Goal: Task Accomplishment & Management: Manage account settings

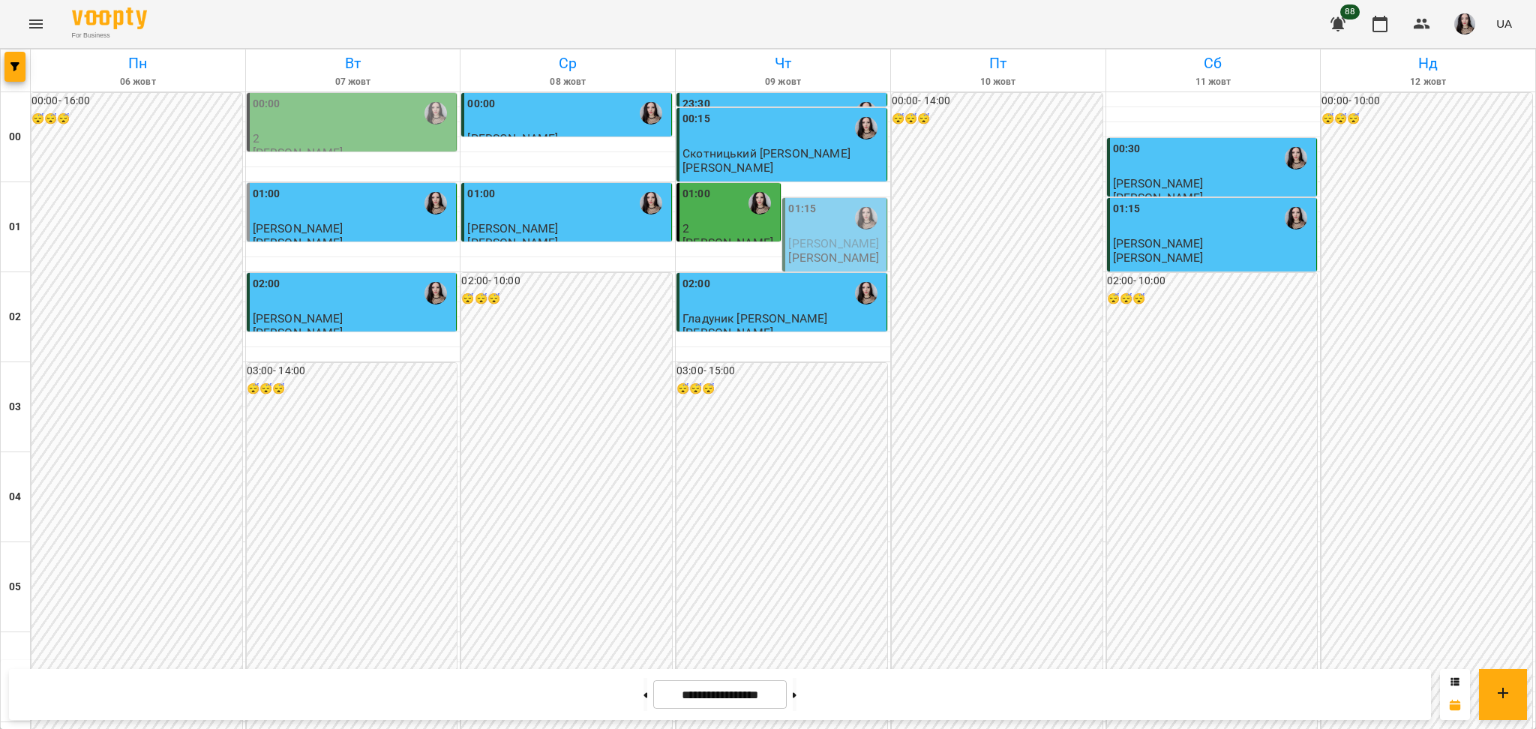
scroll to position [1369, 0]
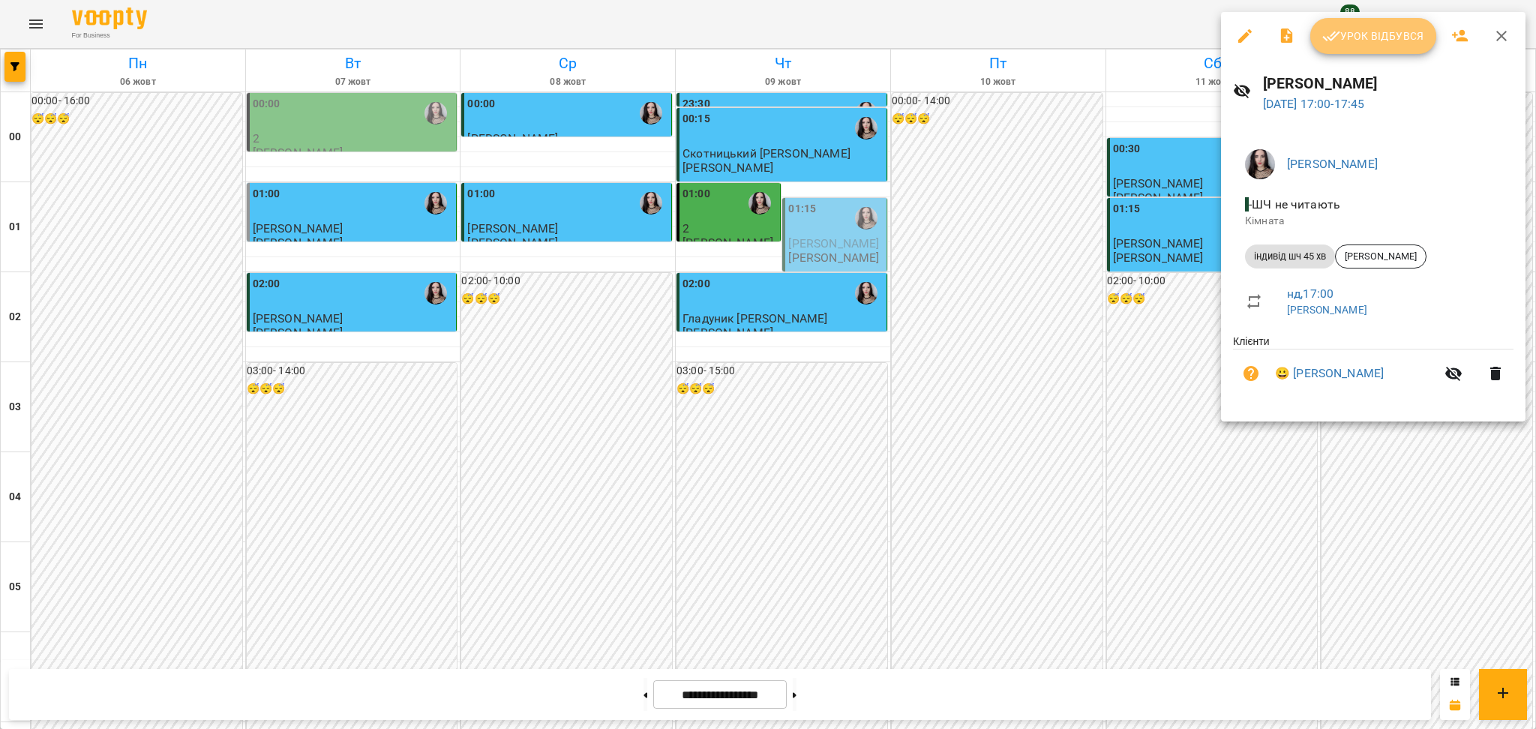
click at [1354, 31] on span "Урок відбувся" at bounding box center [1373, 36] width 102 height 18
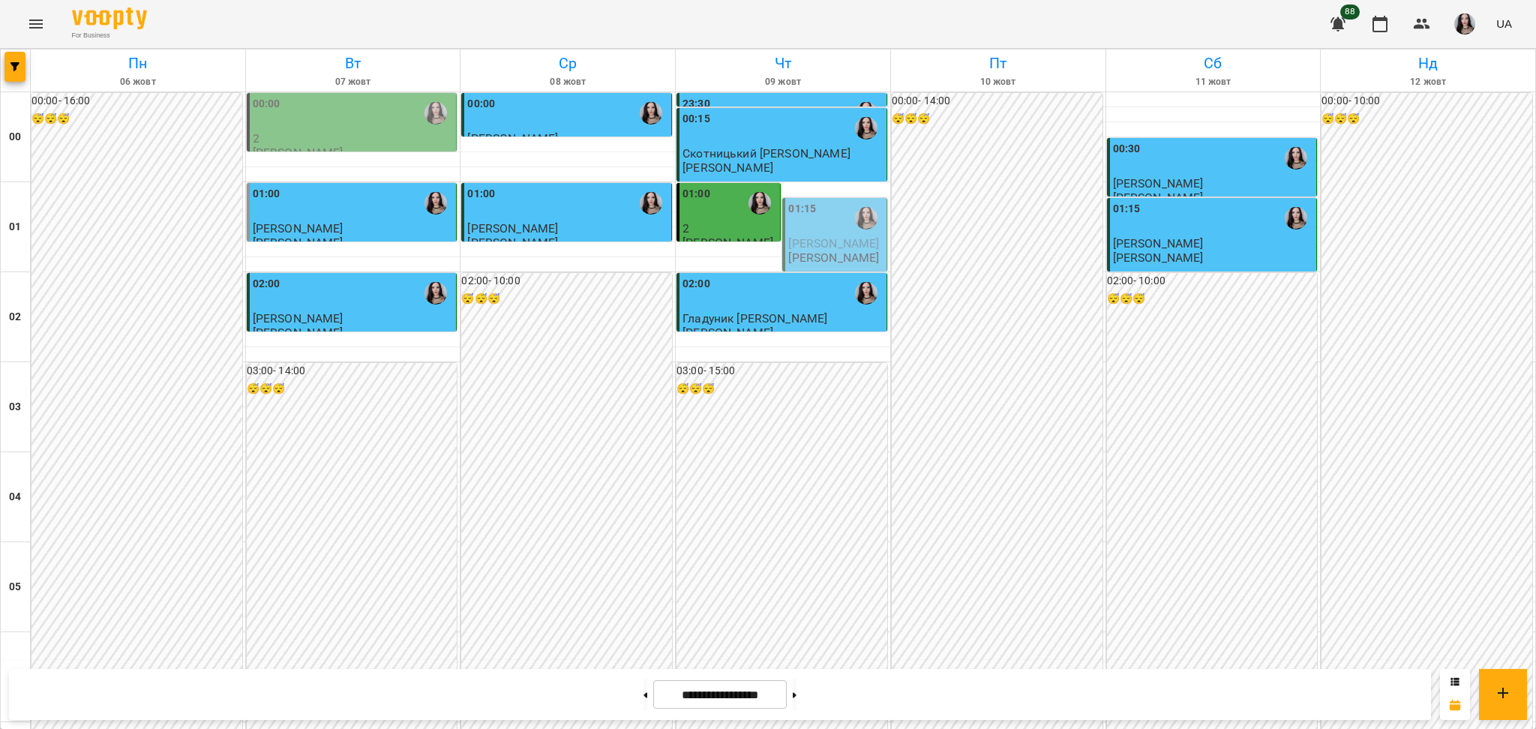
scroll to position [1532, 0]
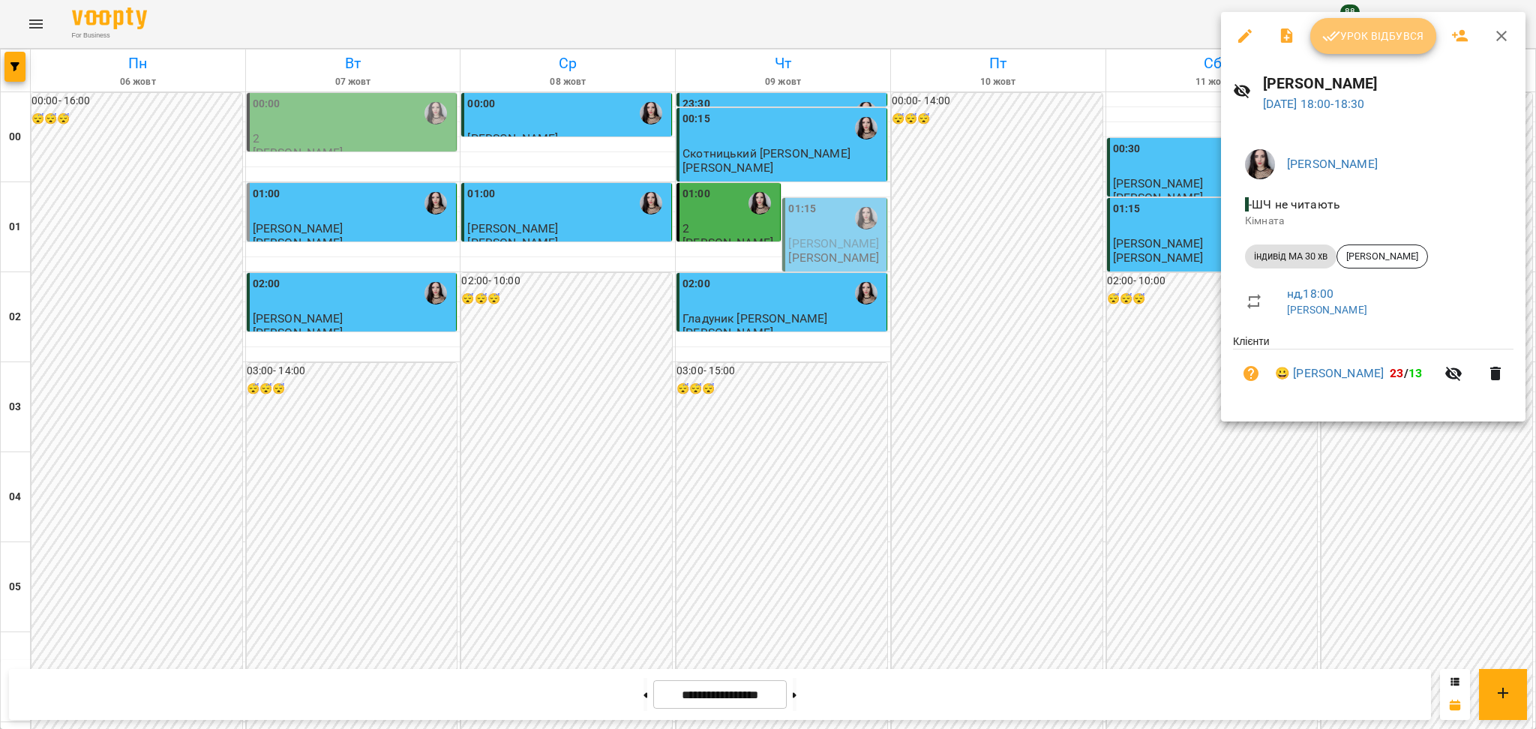
click at [1348, 40] on span "Урок відбувся" at bounding box center [1373, 36] width 102 height 18
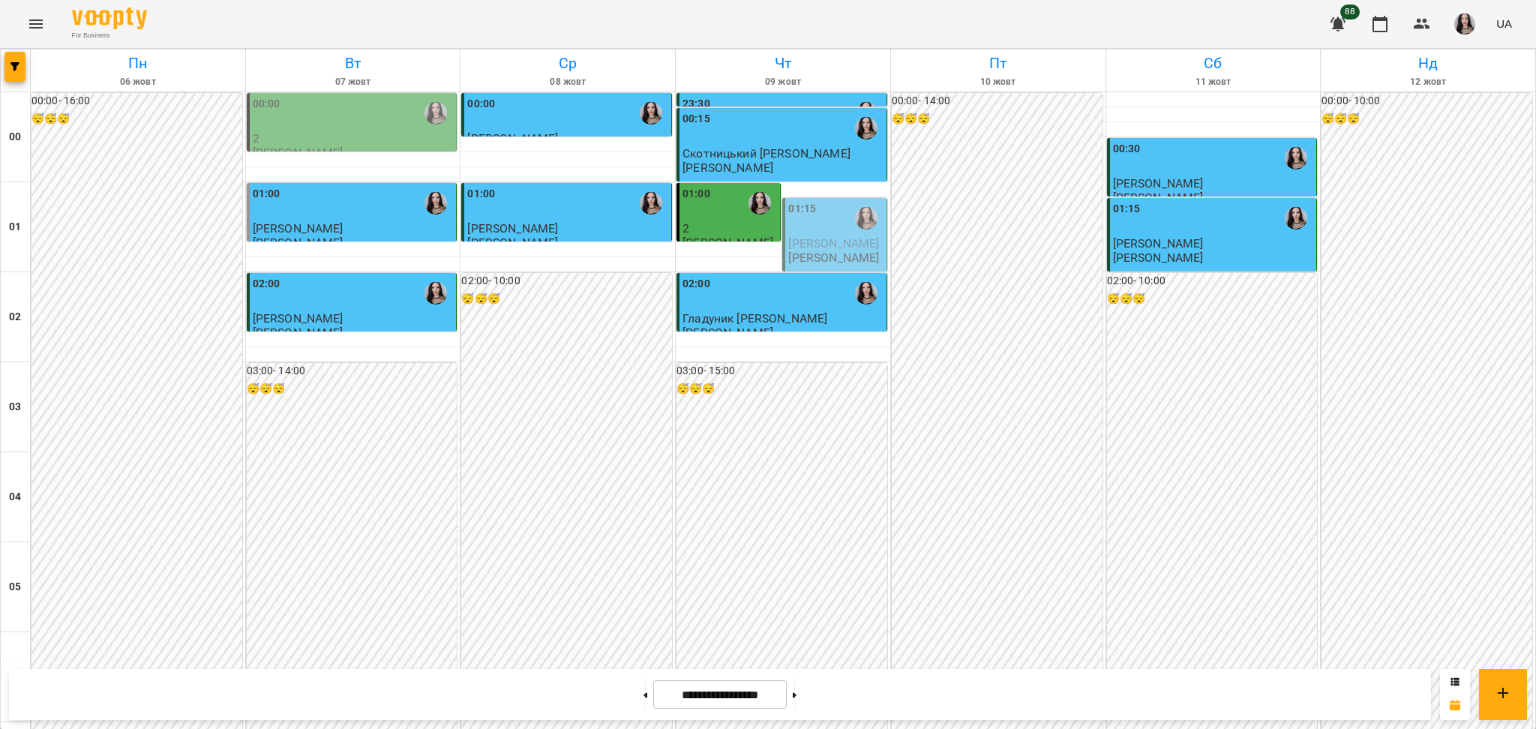
scroll to position [1590, 0]
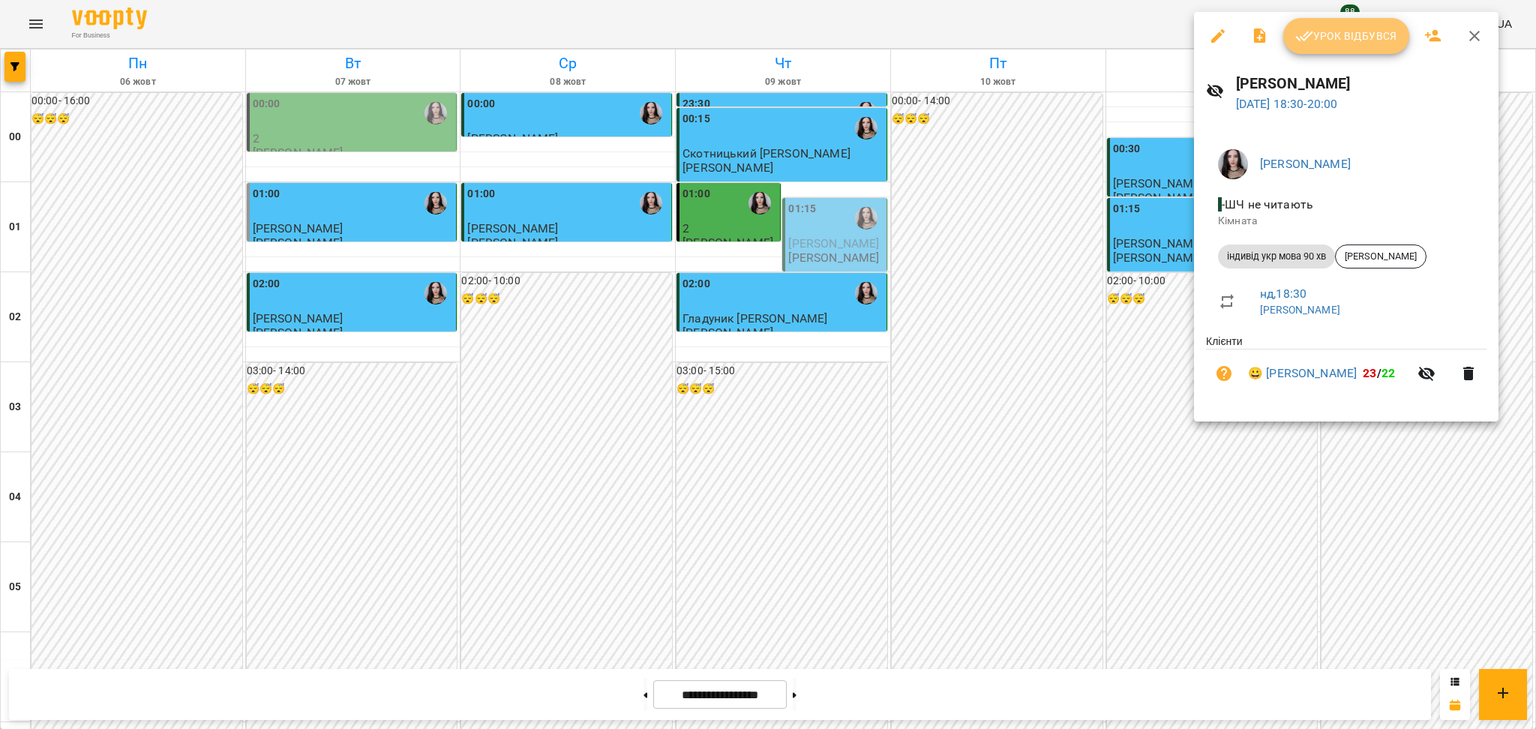
click at [1348, 47] on button "Урок відбувся" at bounding box center [1346, 36] width 126 height 36
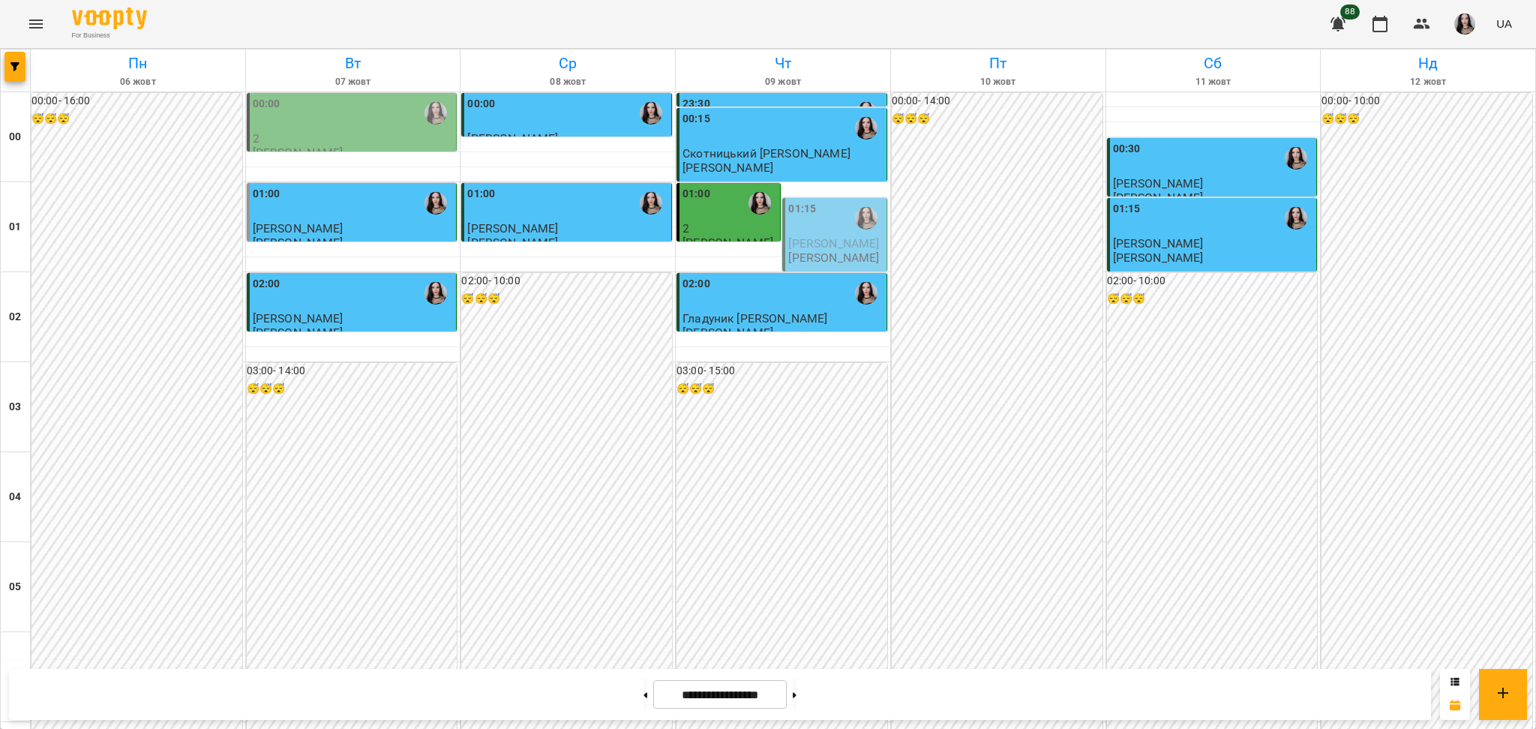
scroll to position [1590, 0]
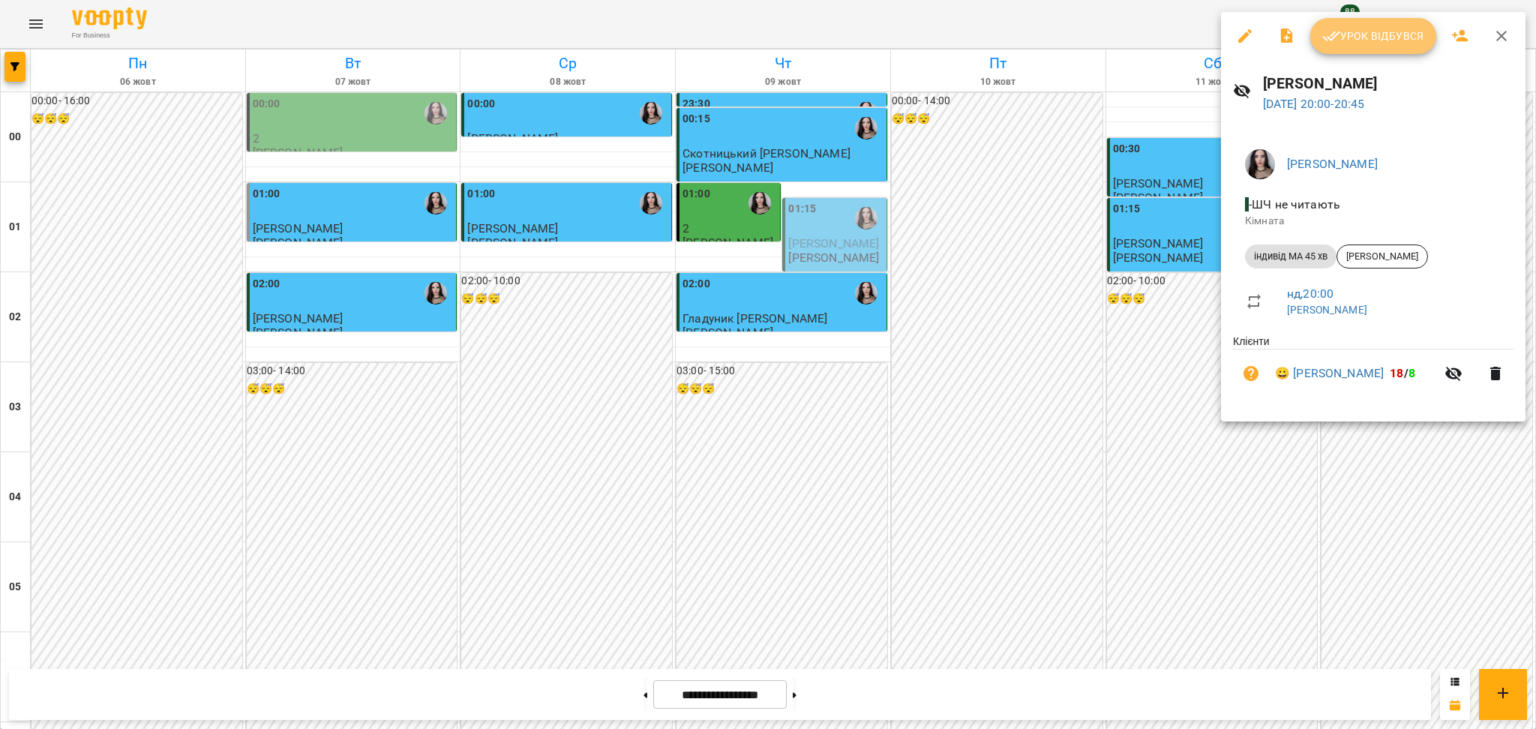
click at [1381, 41] on span "Урок відбувся" at bounding box center [1373, 36] width 102 height 18
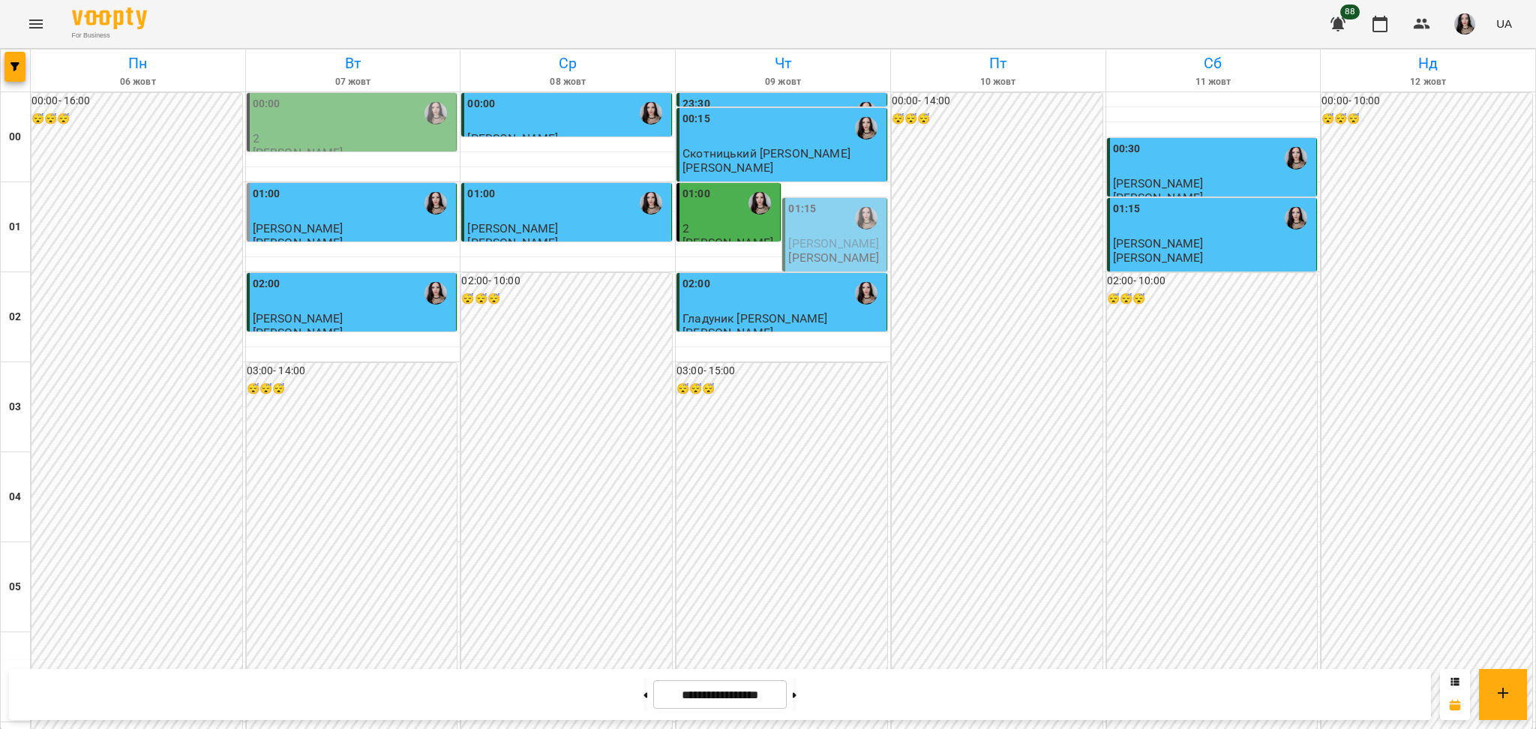
scroll to position [1555, 0]
click at [185, 19] on div "For Business 88 UA" at bounding box center [768, 24] width 1536 height 48
click at [48, 28] on button "Menu" at bounding box center [36, 24] width 36 height 36
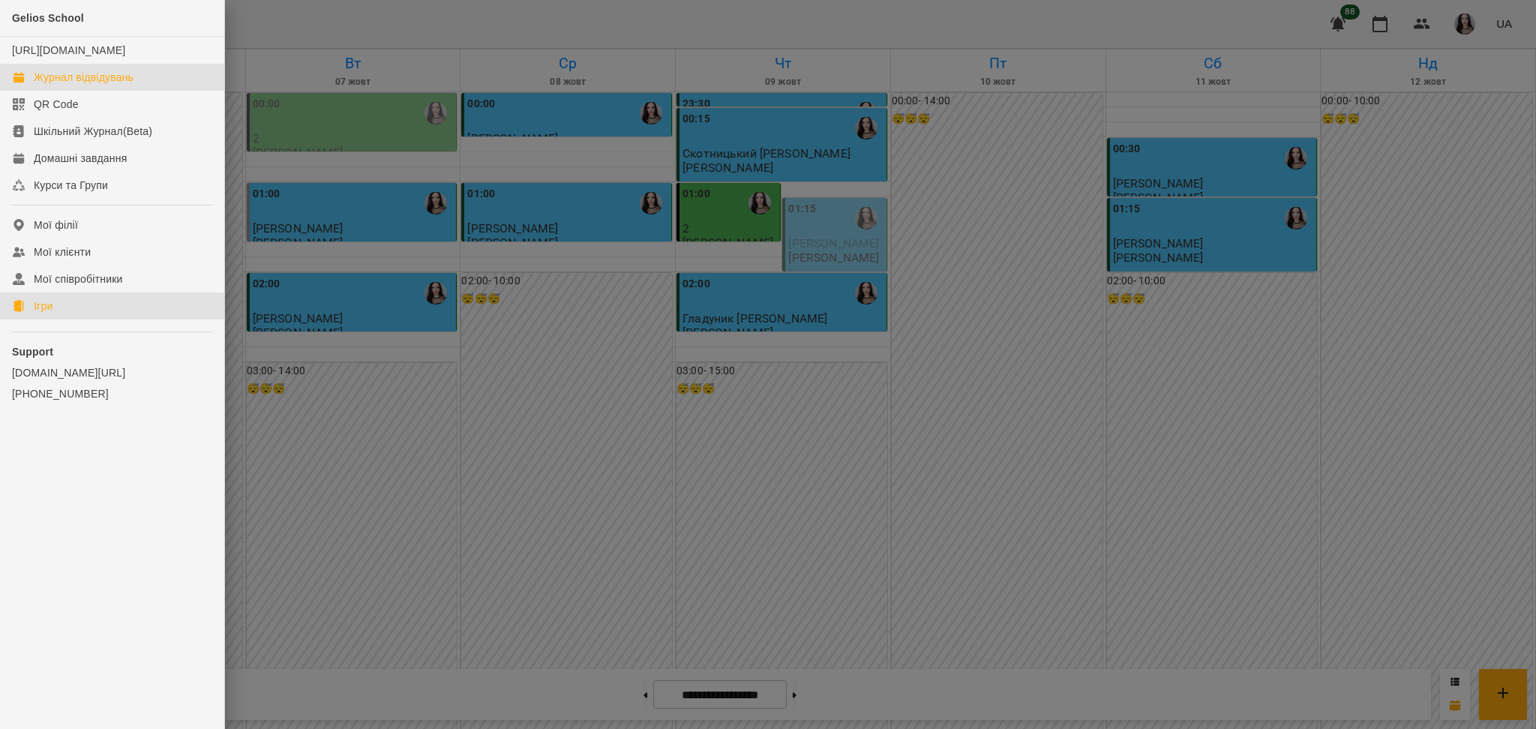
click at [42, 319] on link "Ігри" at bounding box center [112, 305] width 224 height 27
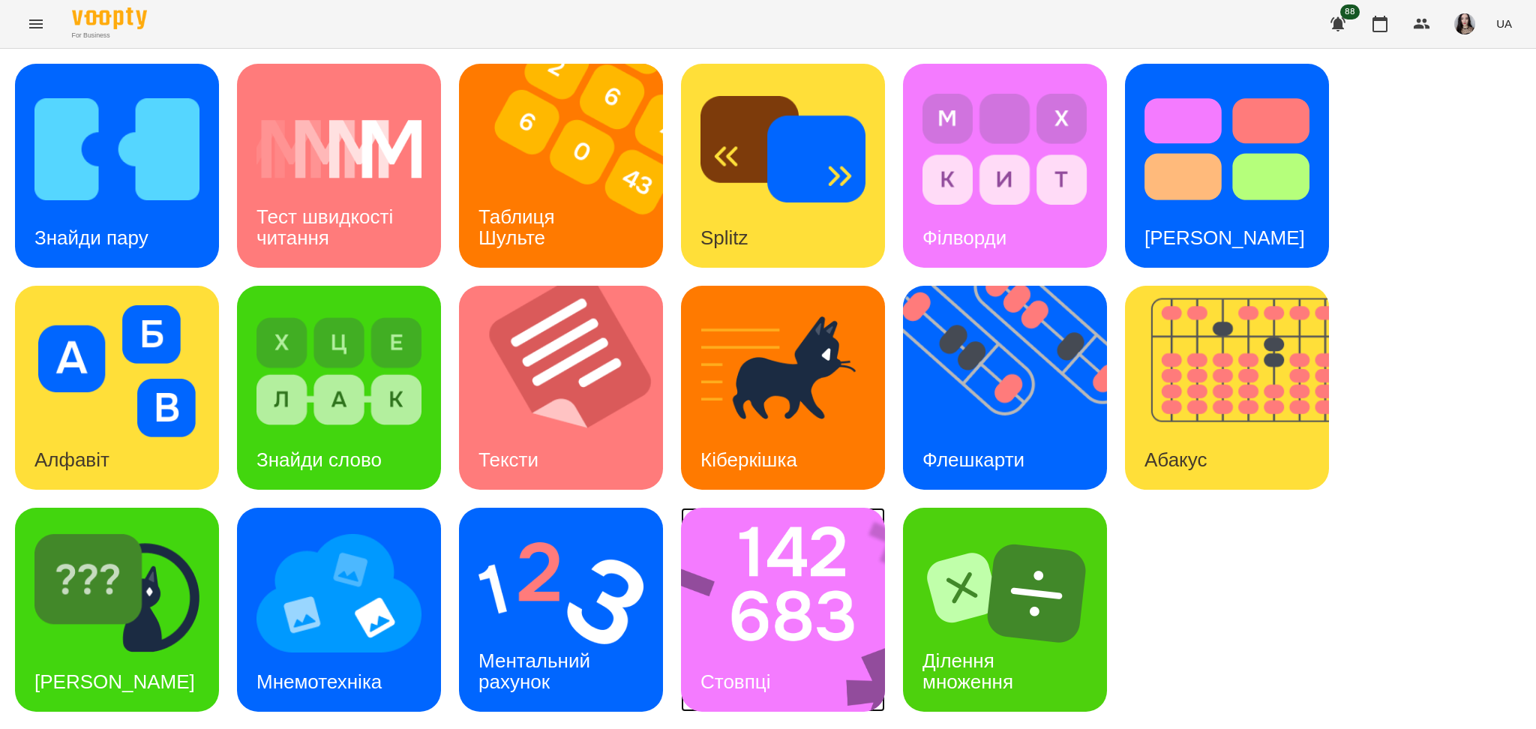
click at [751, 635] on img at bounding box center [792, 610] width 223 height 204
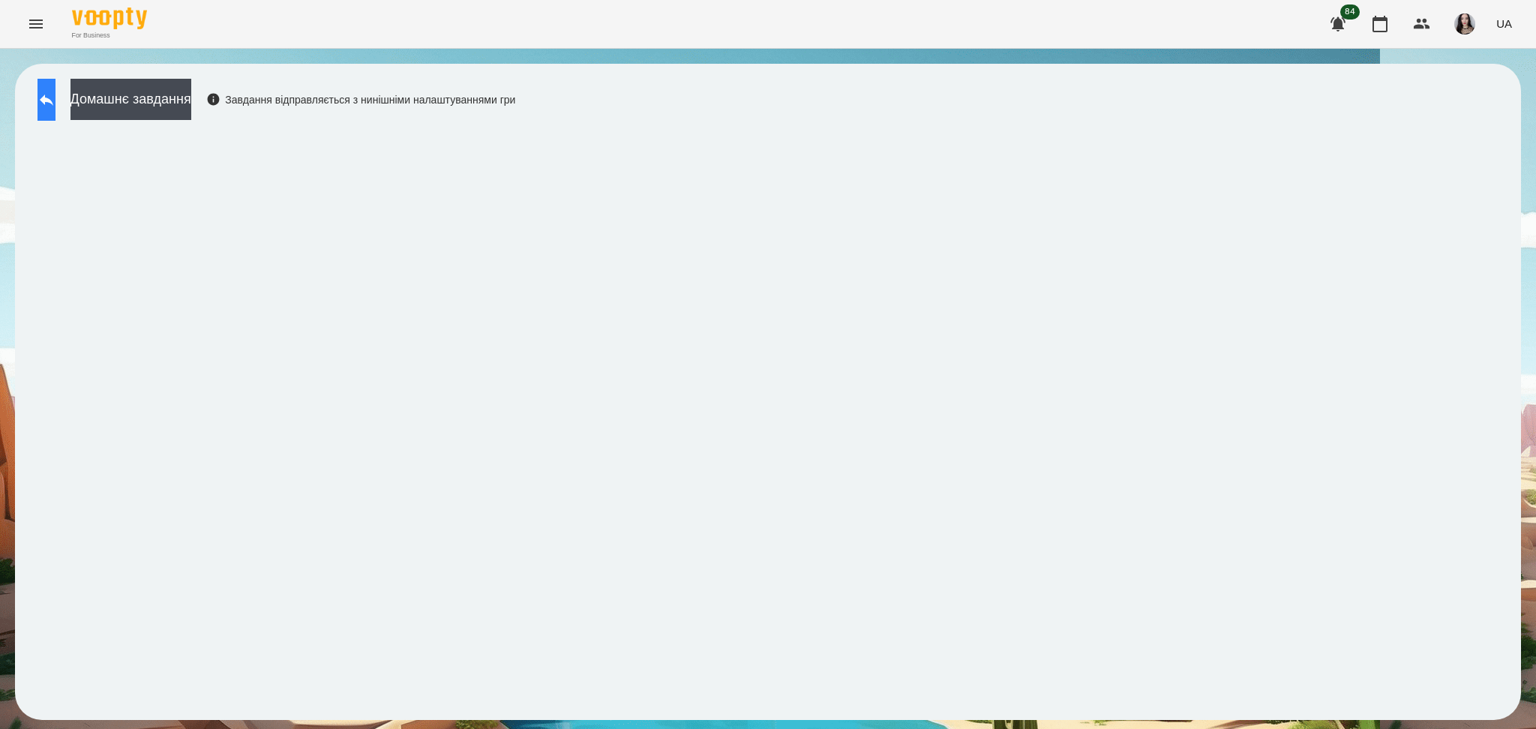
click at [53, 100] on icon at bounding box center [46, 99] width 13 height 11
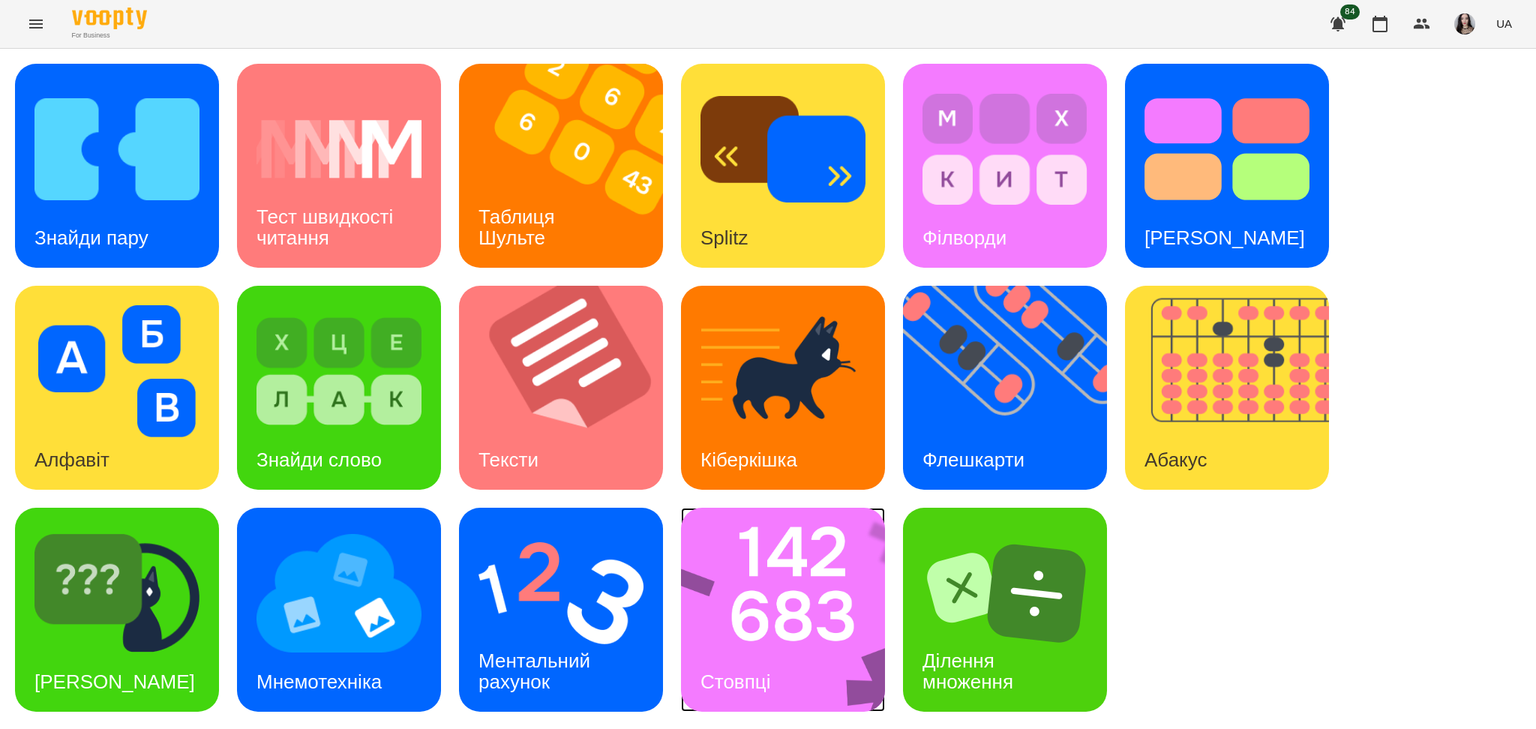
click at [751, 647] on img at bounding box center [792, 610] width 223 height 204
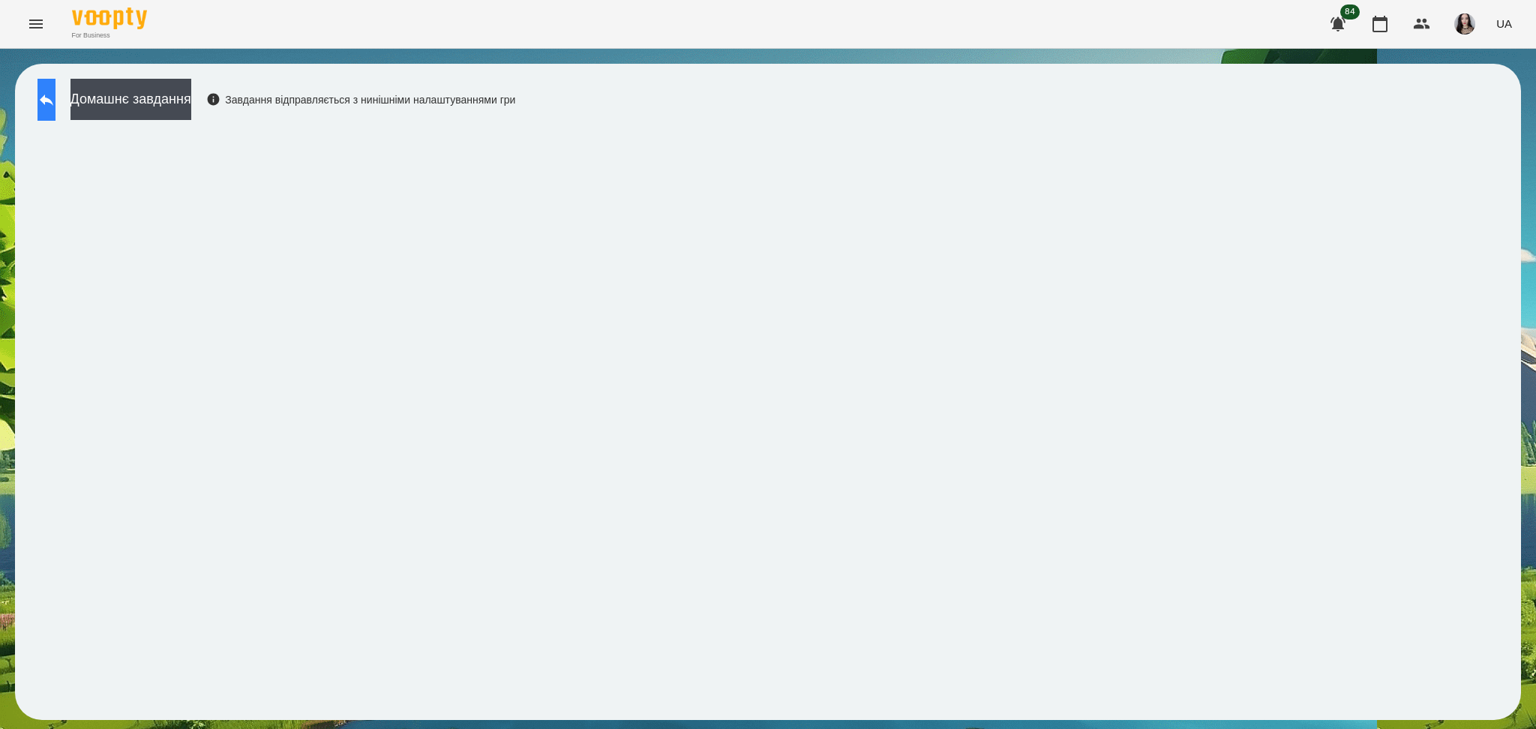
click at [53, 97] on icon at bounding box center [46, 99] width 13 height 11
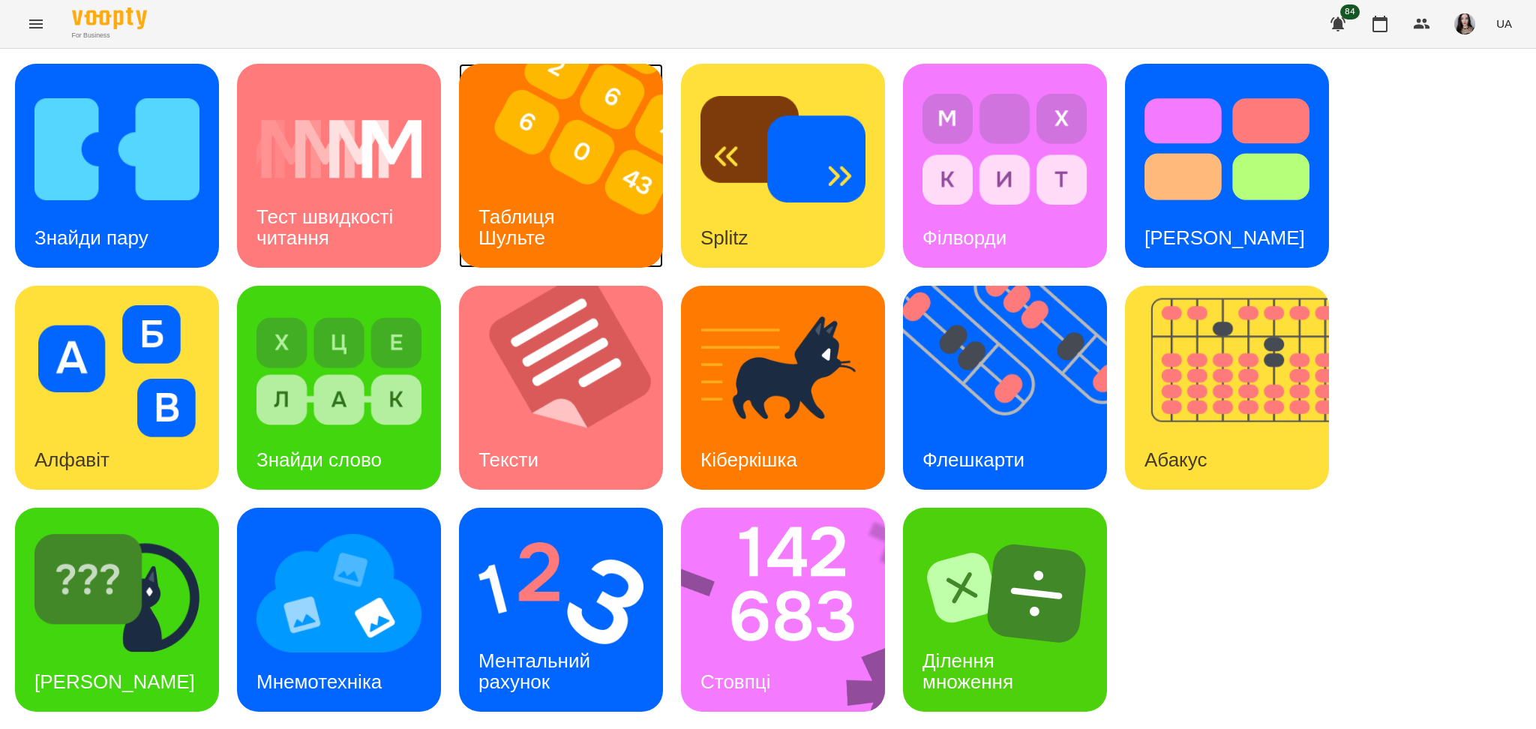
click at [517, 225] on h3 "Таблиця Шульте" at bounding box center [519, 226] width 82 height 43
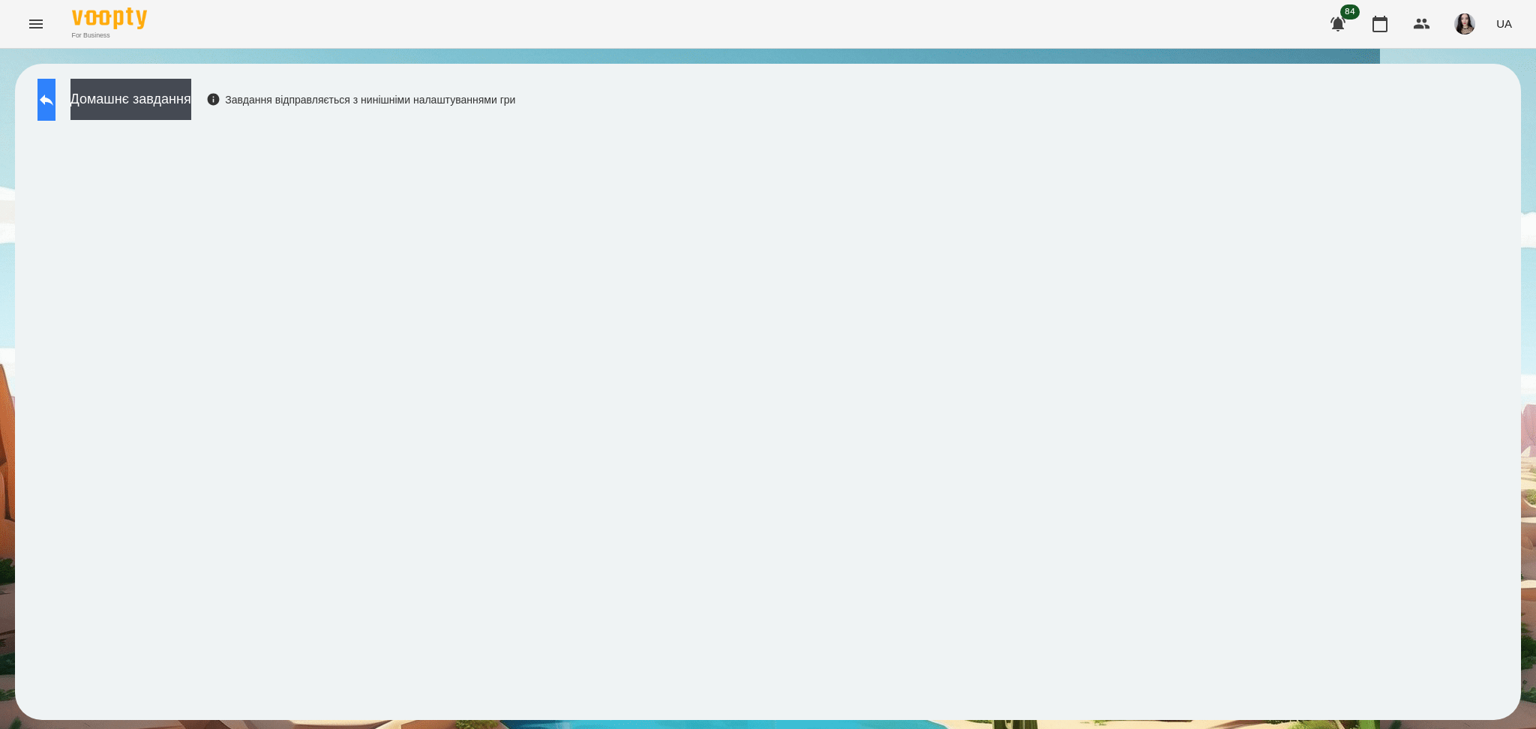
click at [55, 91] on icon at bounding box center [46, 100] width 18 height 18
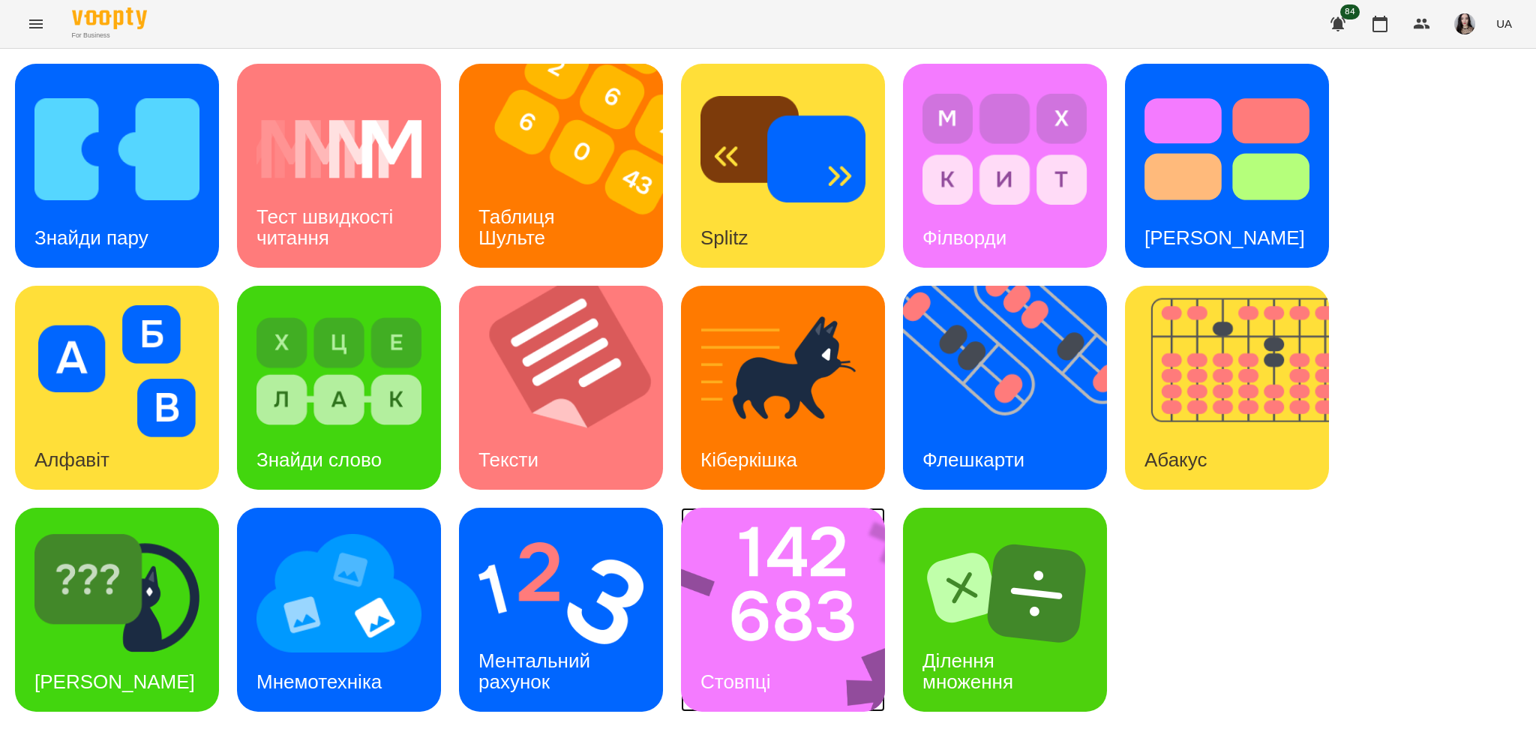
click at [781, 653] on div "Стовпці" at bounding box center [735, 681] width 109 height 59
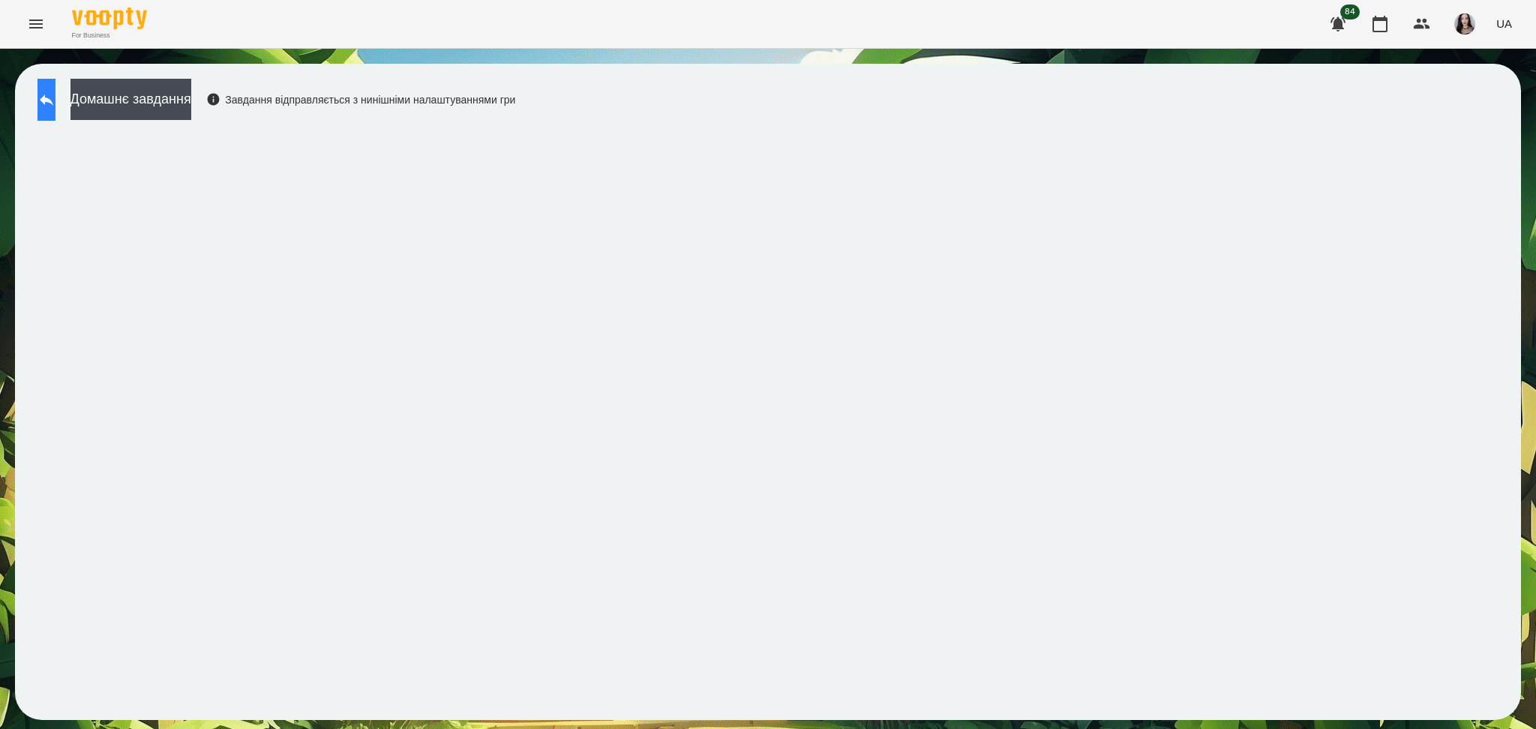
click at [49, 101] on button at bounding box center [46, 100] width 18 height 42
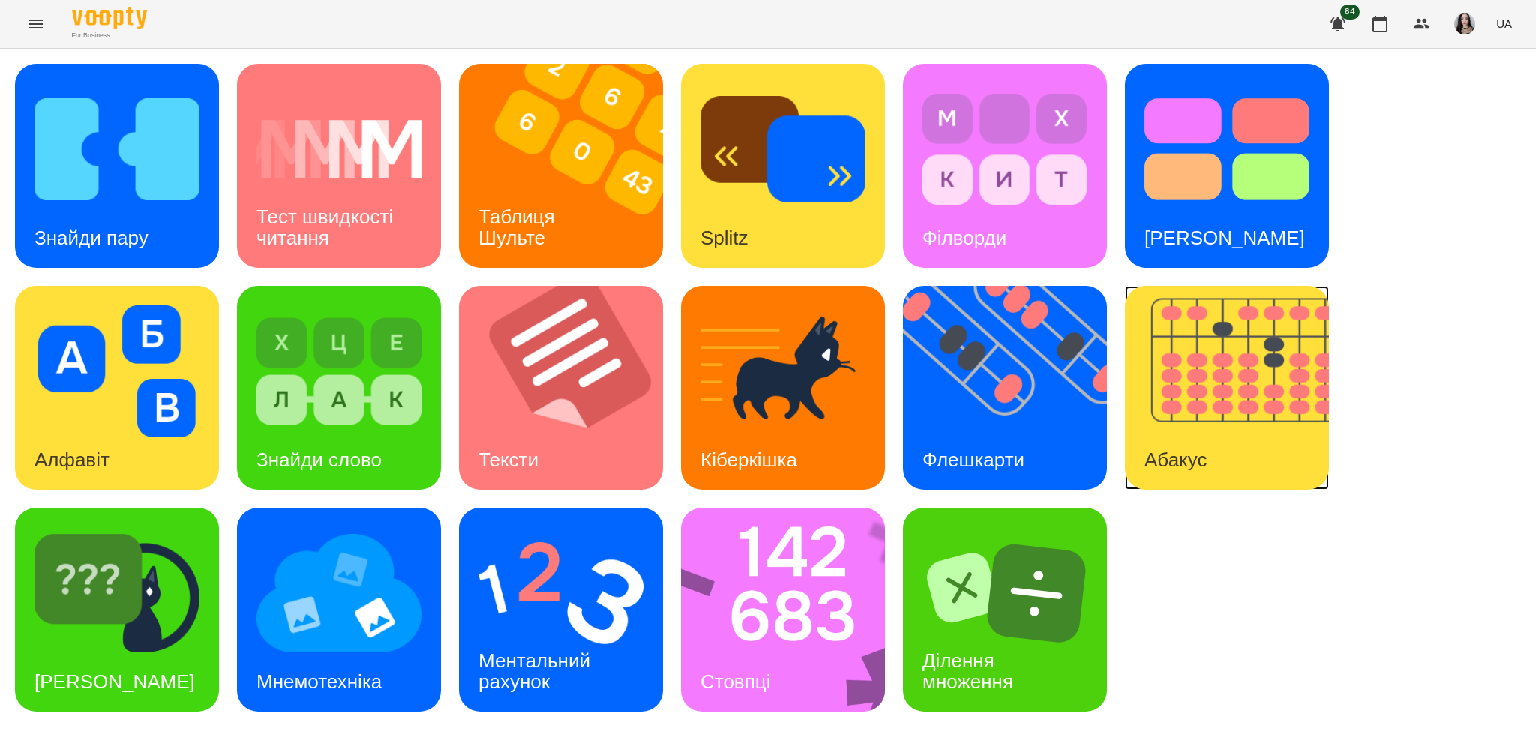
click at [1231, 383] on img at bounding box center [1236, 388] width 223 height 204
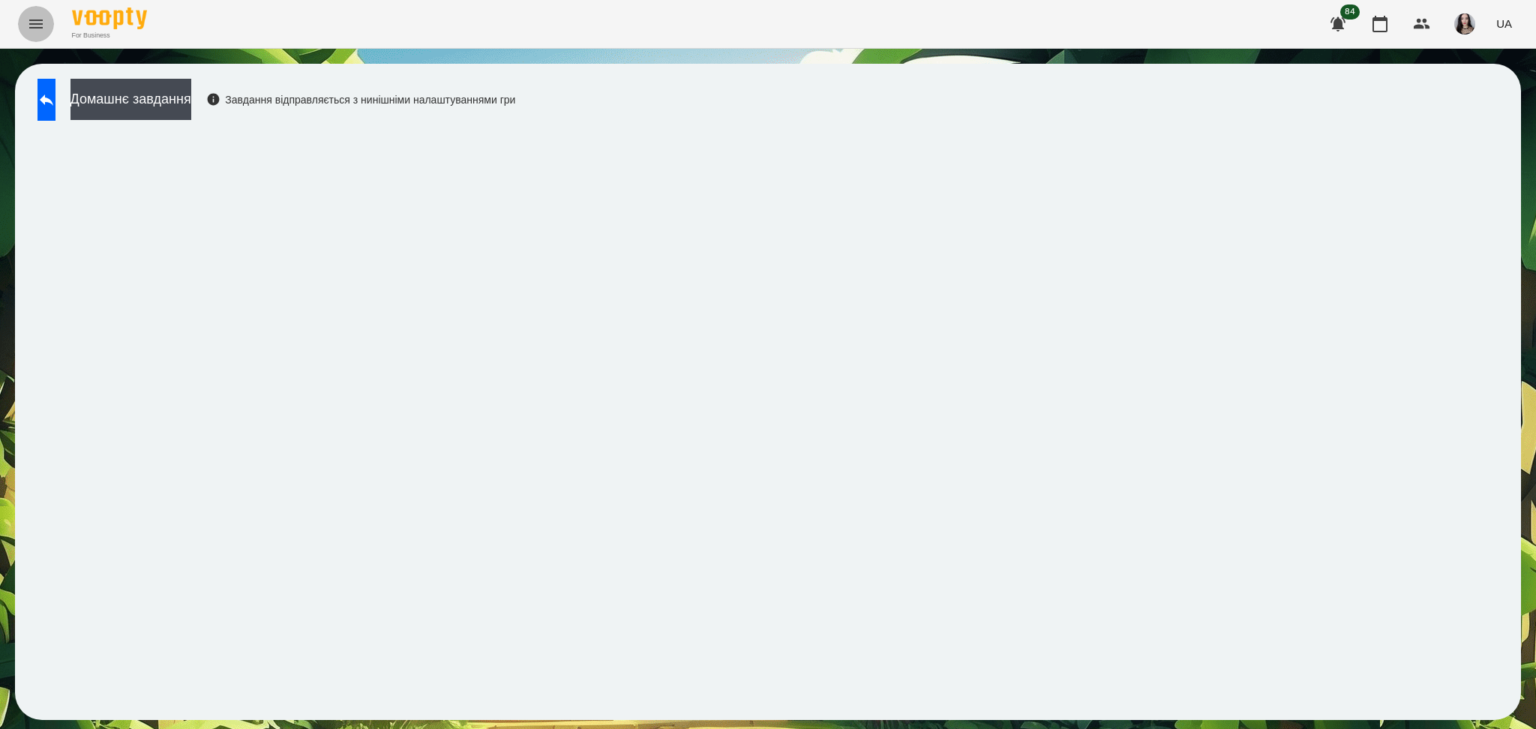
click at [37, 24] on icon "Menu" at bounding box center [35, 23] width 13 height 9
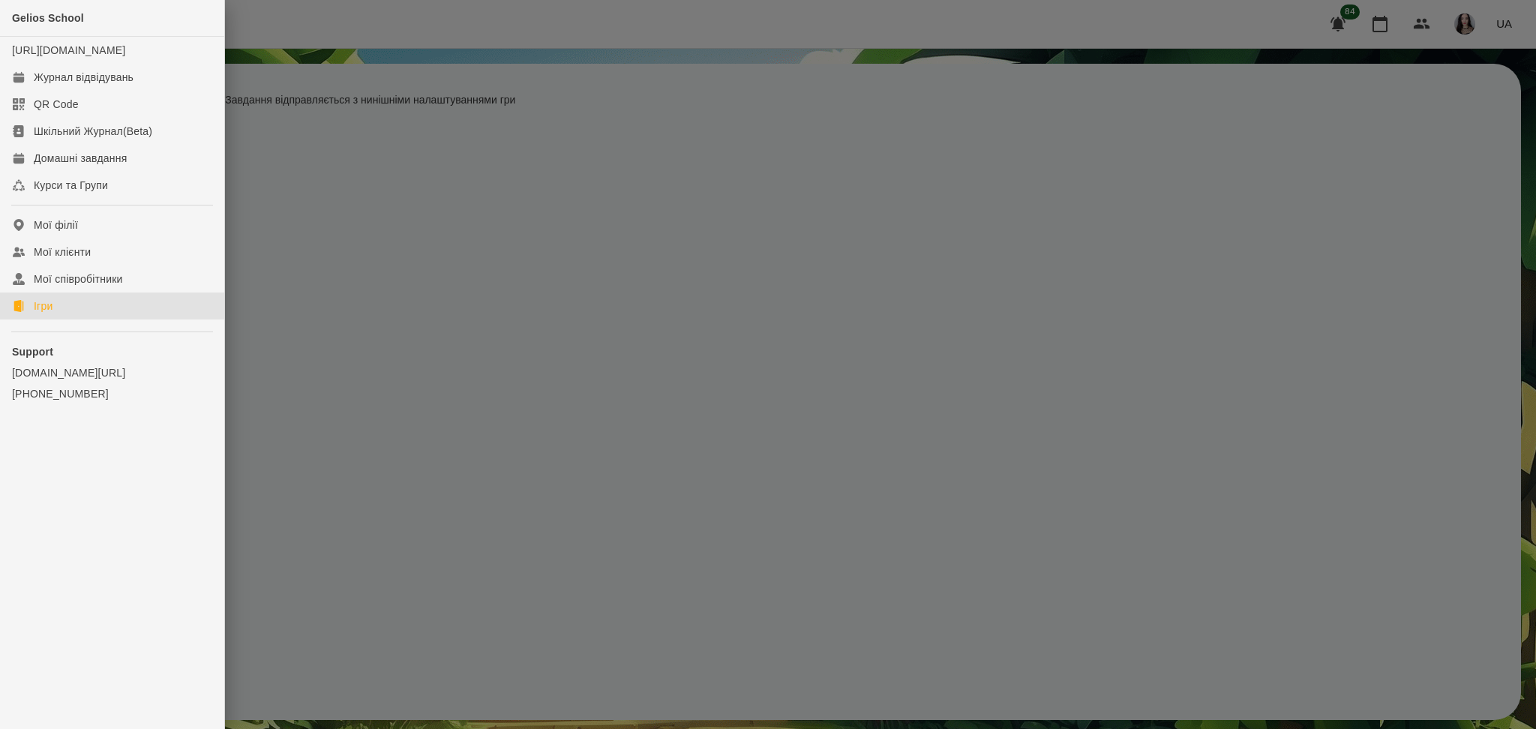
click at [28, 319] on link "Ігри" at bounding box center [112, 305] width 224 height 27
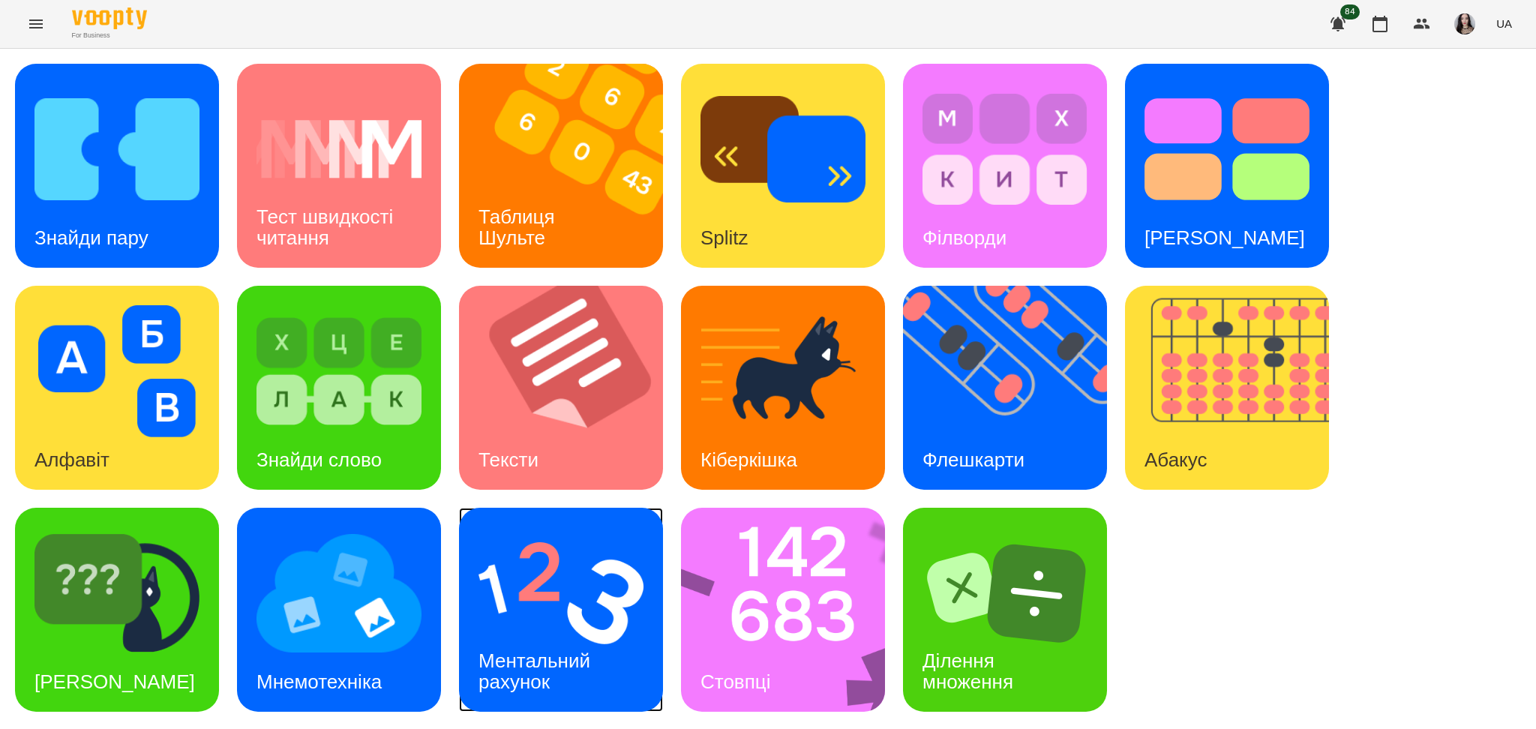
click at [549, 631] on div "Ментальний рахунок" at bounding box center [537, 671] width 156 height 80
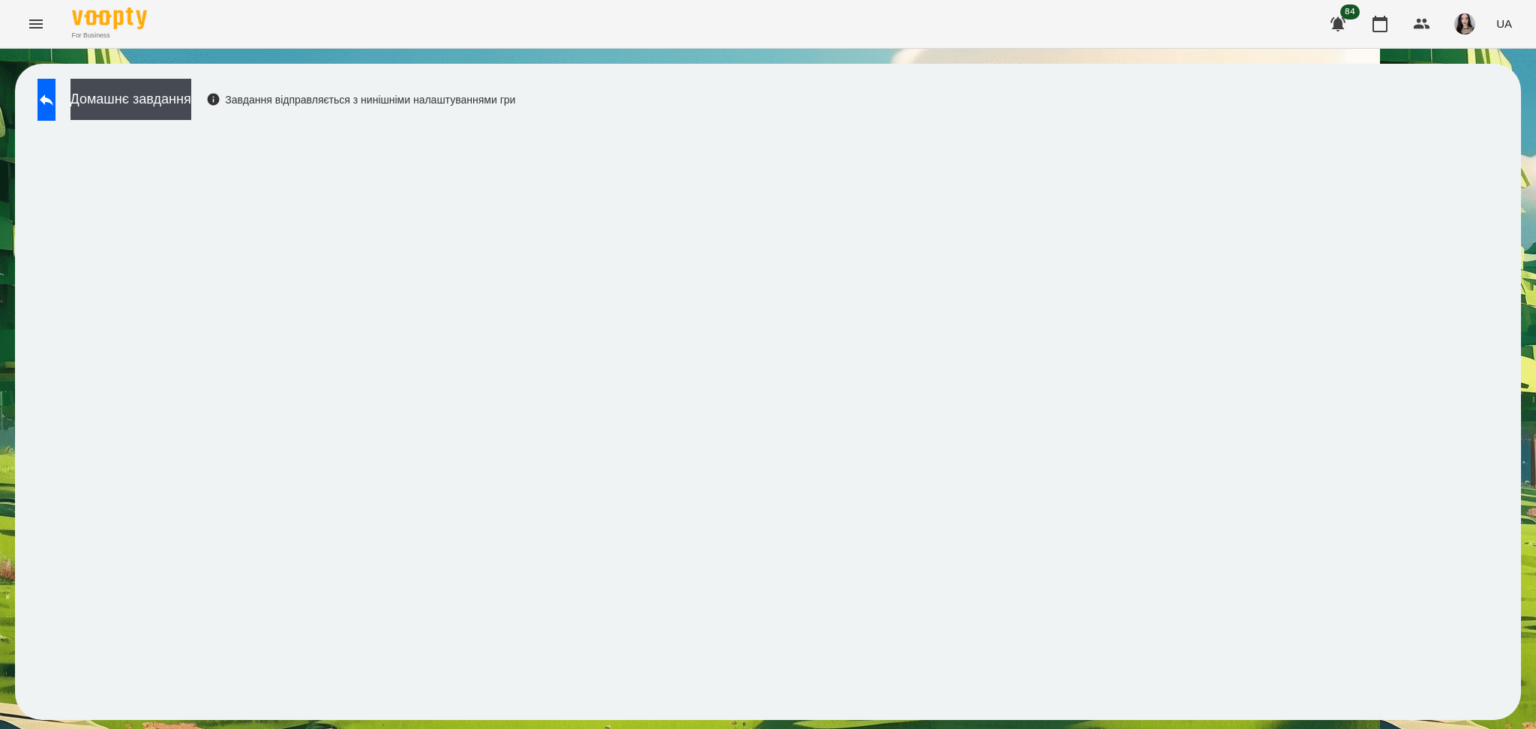
click at [16, 22] on div "For Business 84 UA" at bounding box center [768, 24] width 1536 height 48
click at [49, 36] on div "For Business 84 UA" at bounding box center [768, 24] width 1536 height 48
click at [30, 12] on button "Menu" at bounding box center [36, 24] width 36 height 36
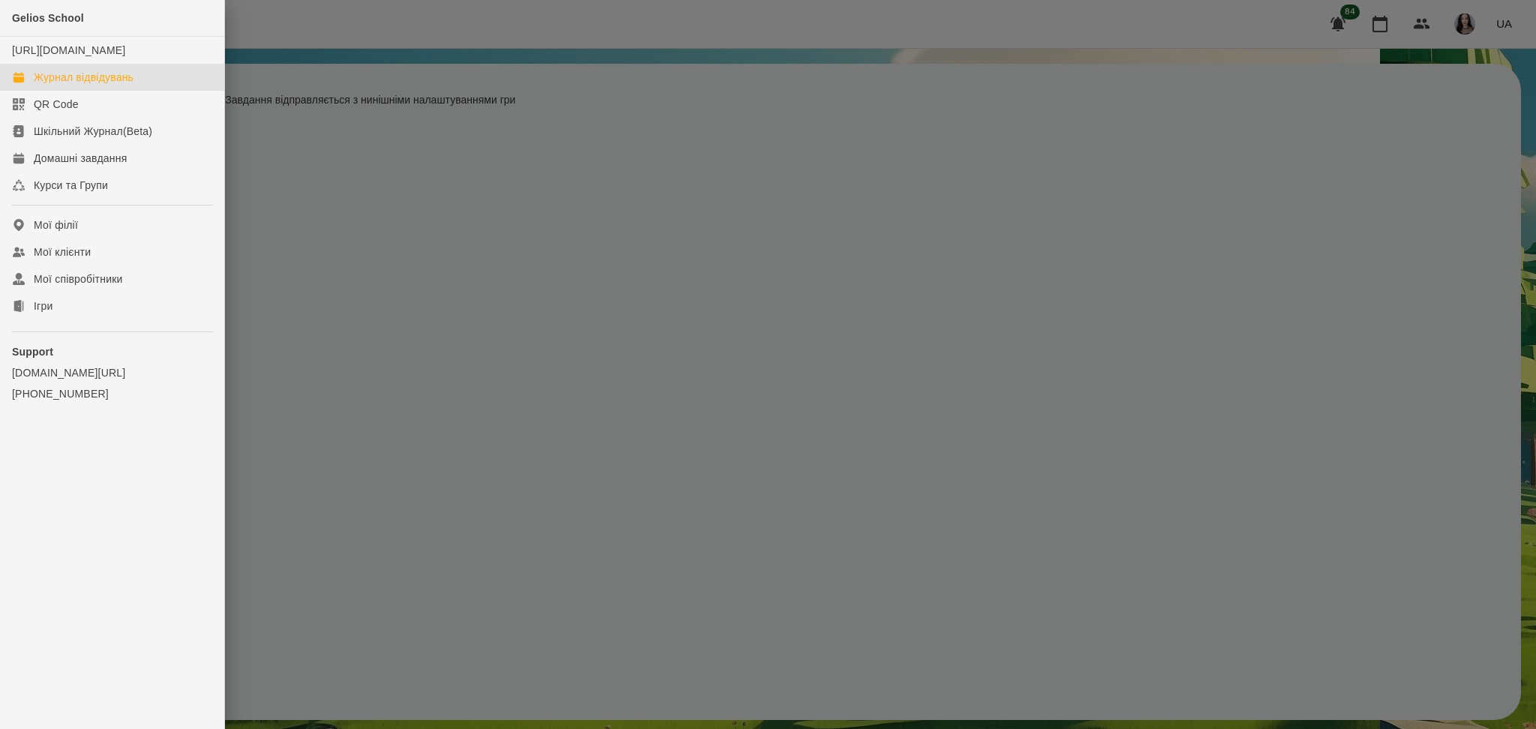
click at [85, 85] on div "Журнал відвідувань" at bounding box center [84, 77] width 100 height 15
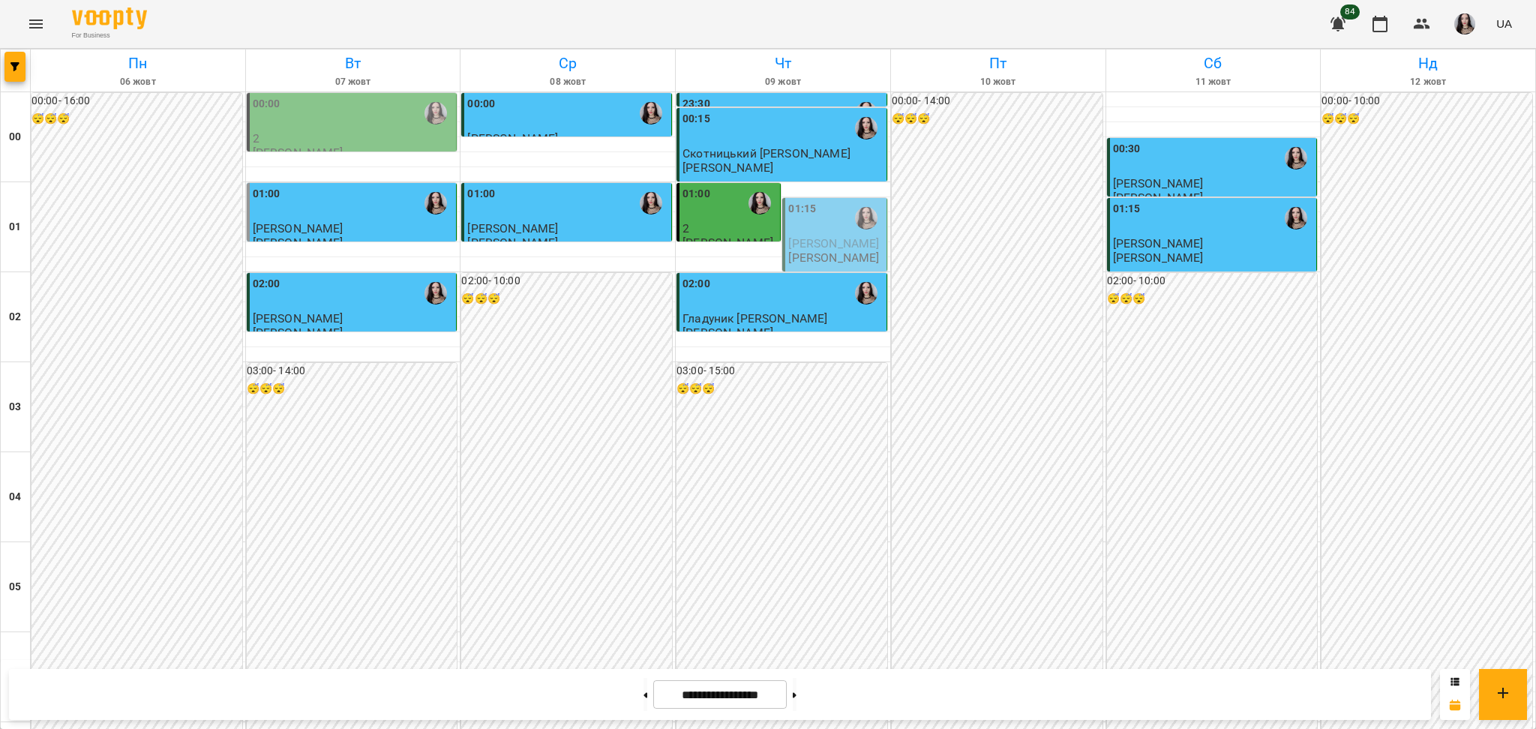
scroll to position [1590, 0]
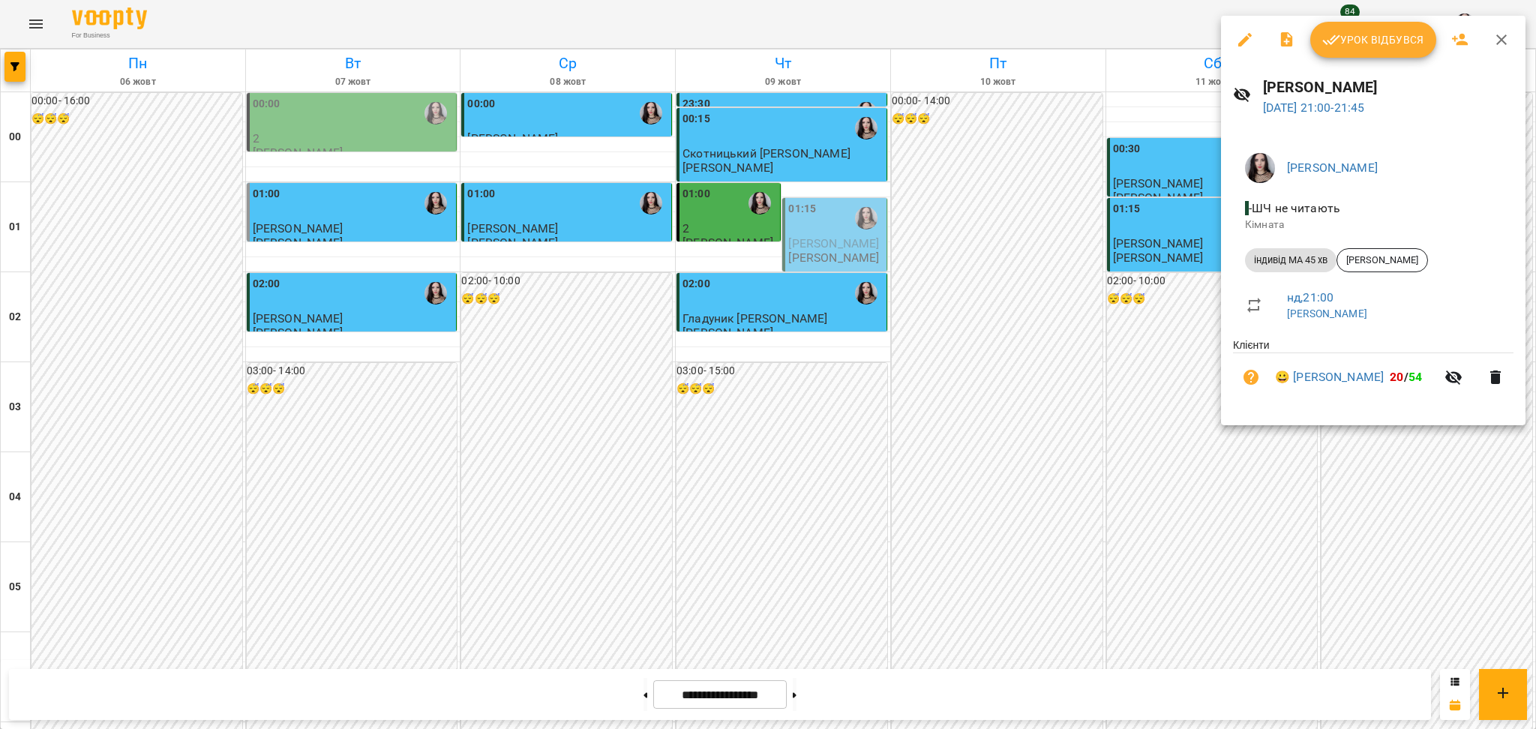
click at [1384, 31] on span "Урок відбувся" at bounding box center [1373, 40] width 102 height 18
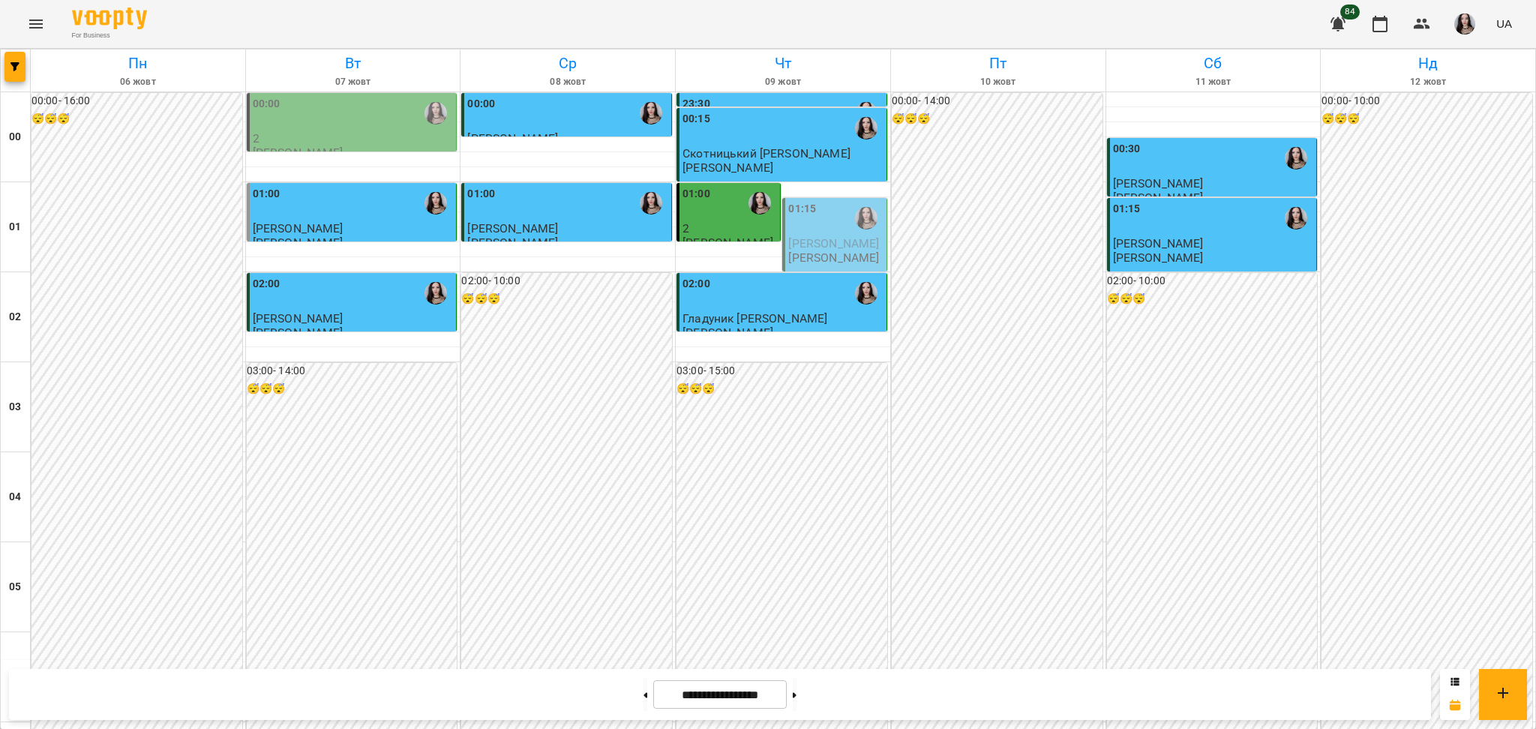
scroll to position [1546, 0]
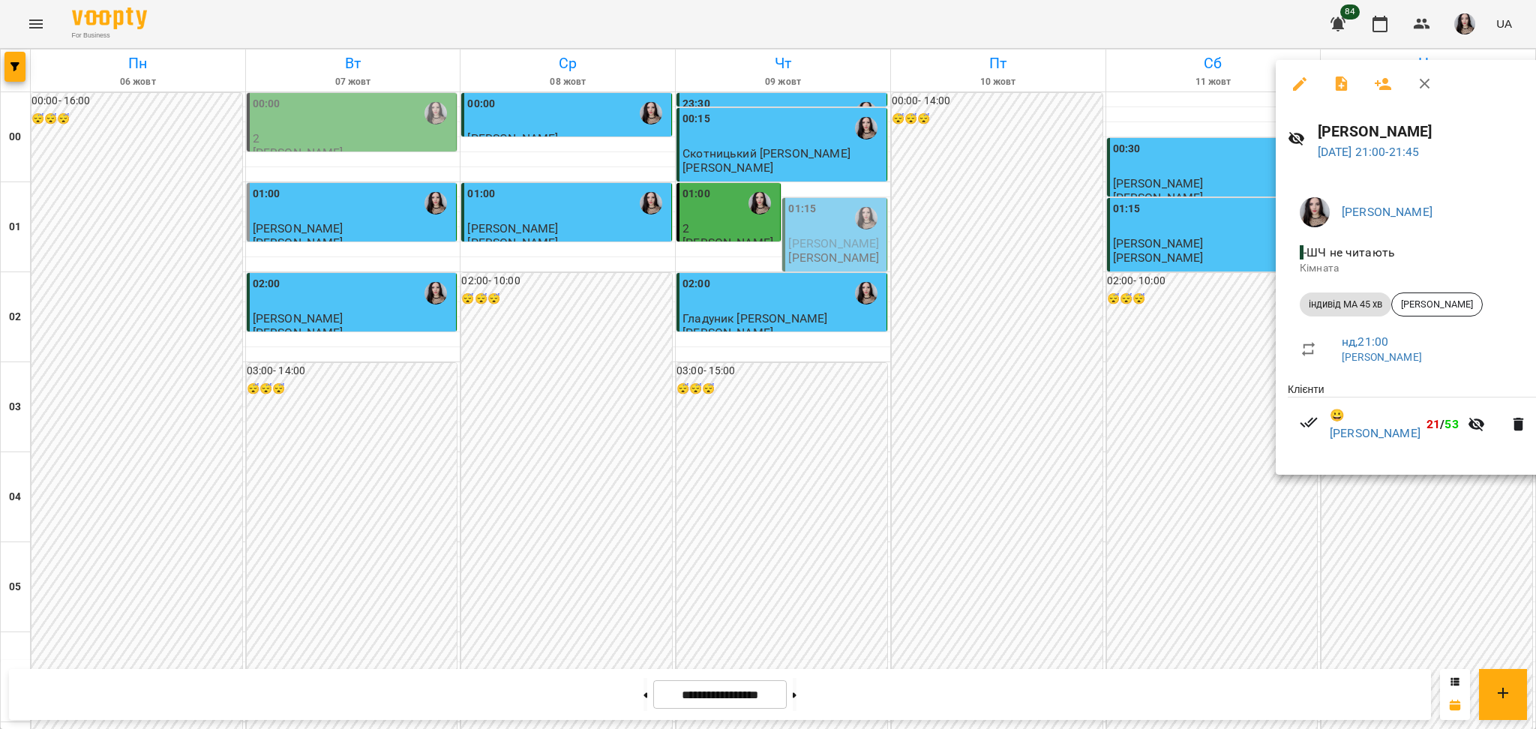
click at [1202, 547] on div at bounding box center [768, 364] width 1536 height 729
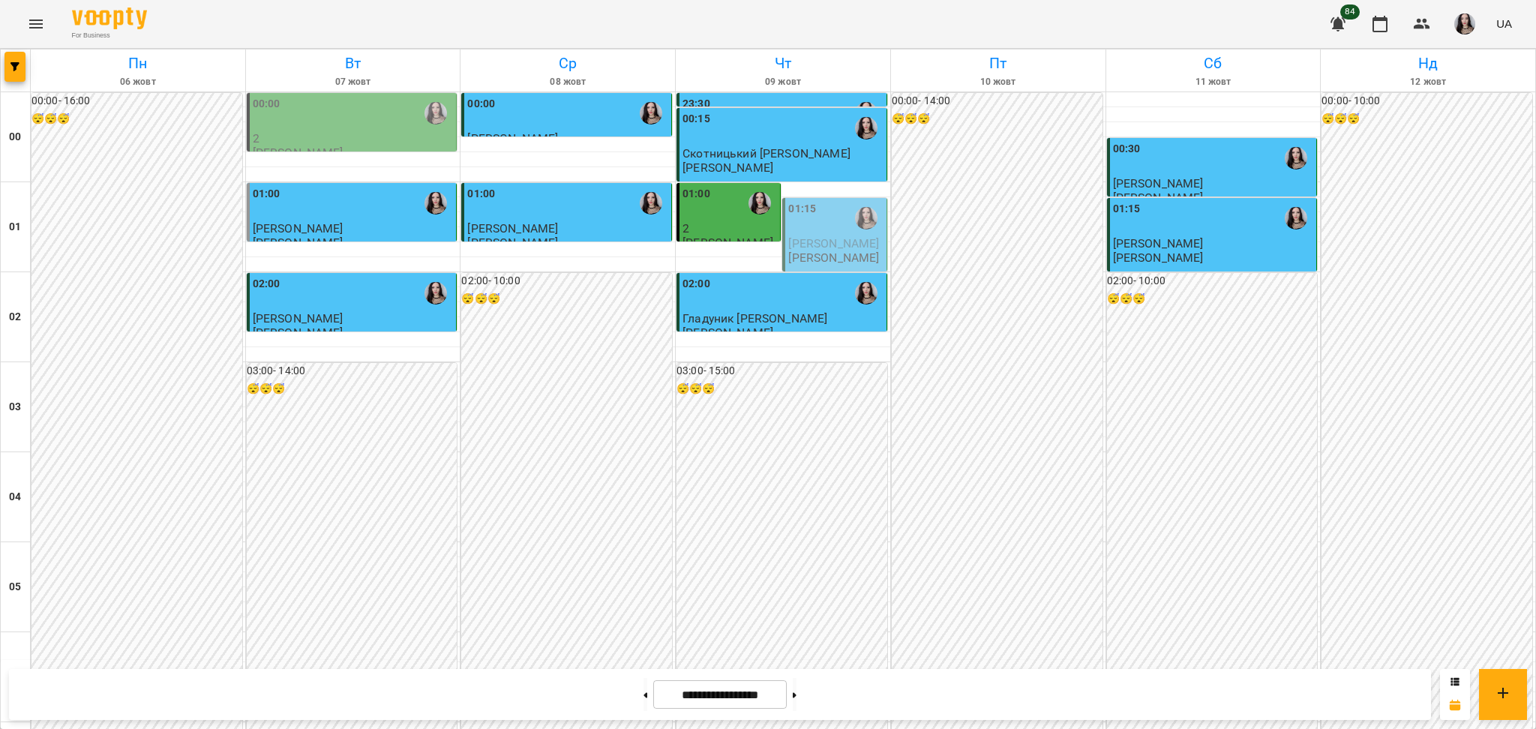
scroll to position [1590, 0]
click at [796, 693] on icon at bounding box center [795, 695] width 4 height 6
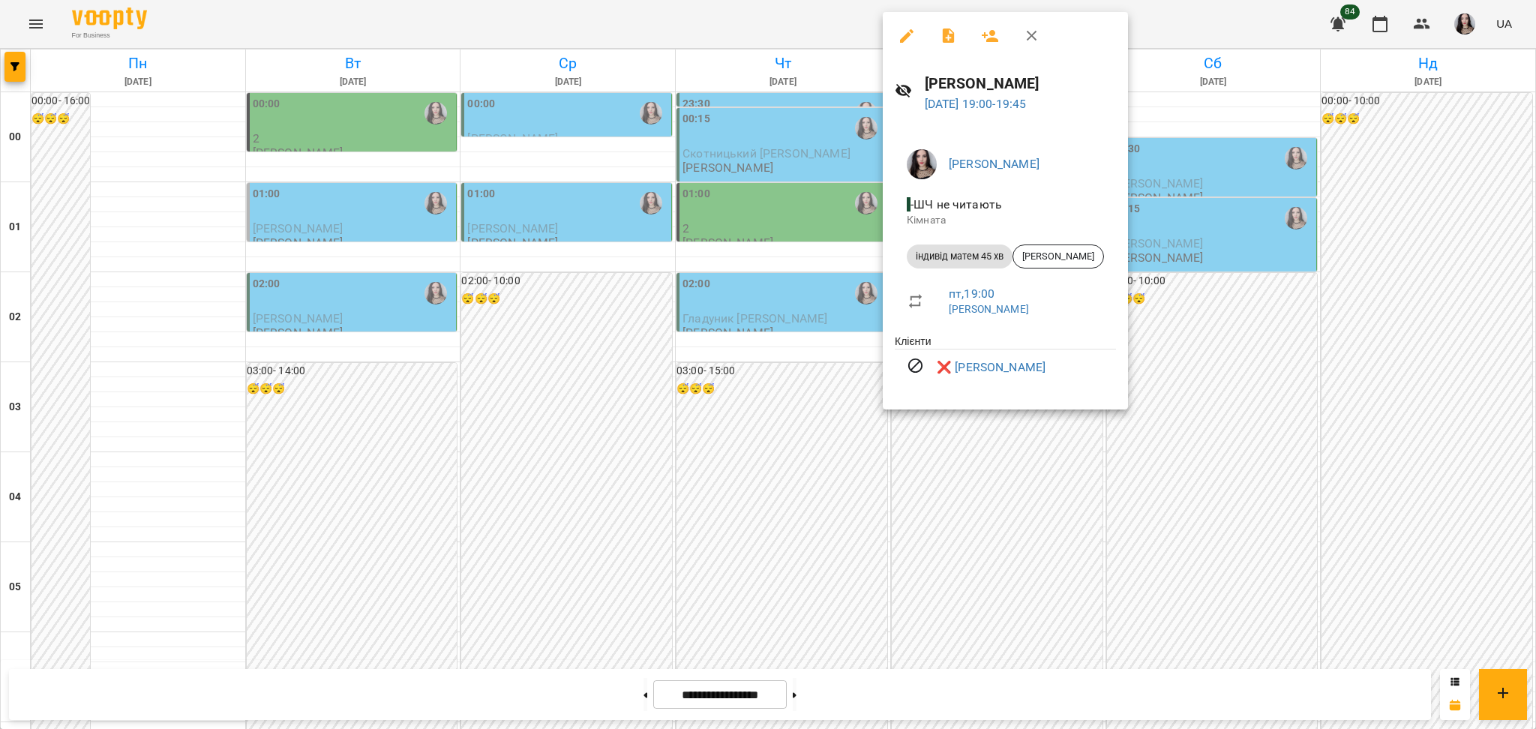
click at [769, 472] on div at bounding box center [768, 364] width 1536 height 729
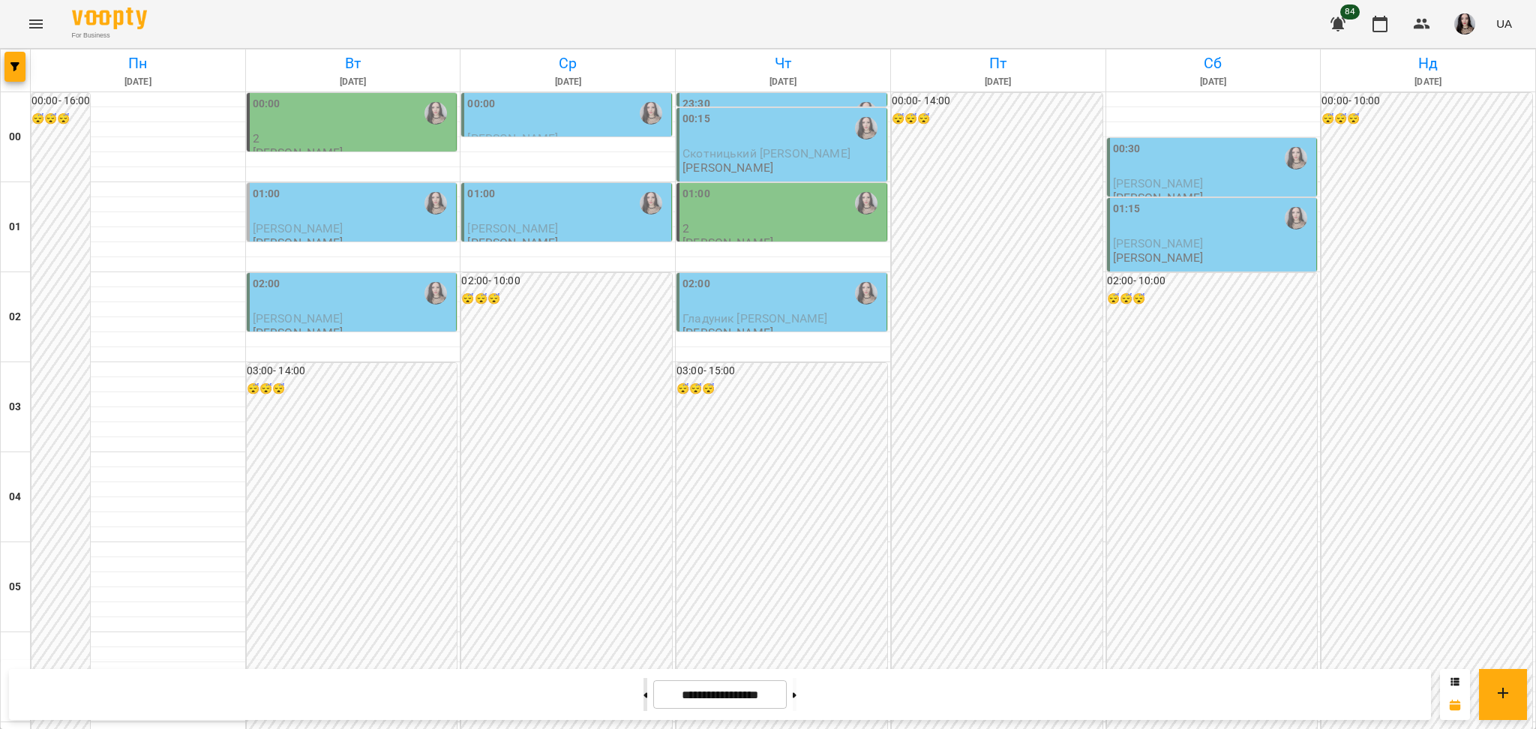
click at [643, 700] on button at bounding box center [645, 694] width 4 height 33
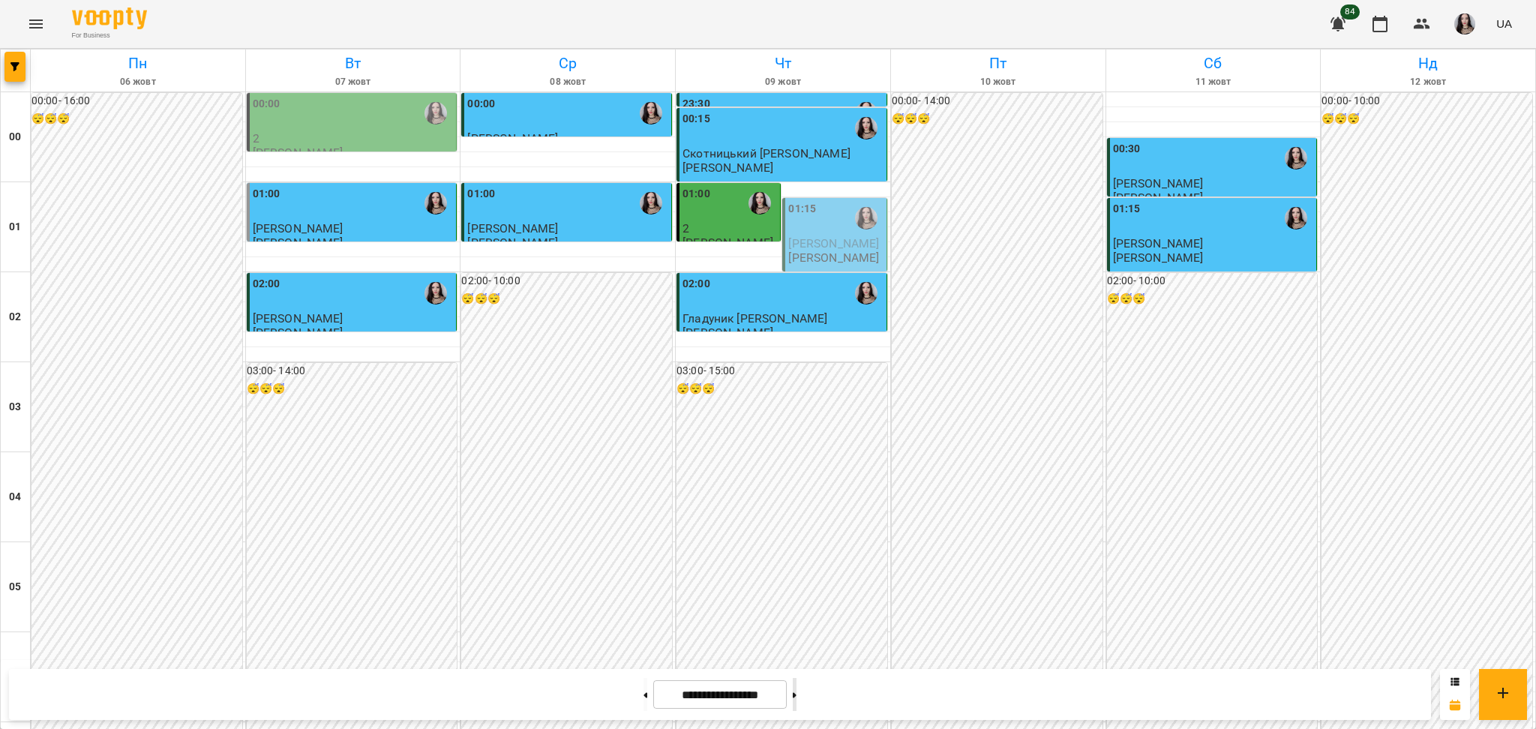
click at [796, 700] on button at bounding box center [795, 694] width 4 height 33
type input "**********"
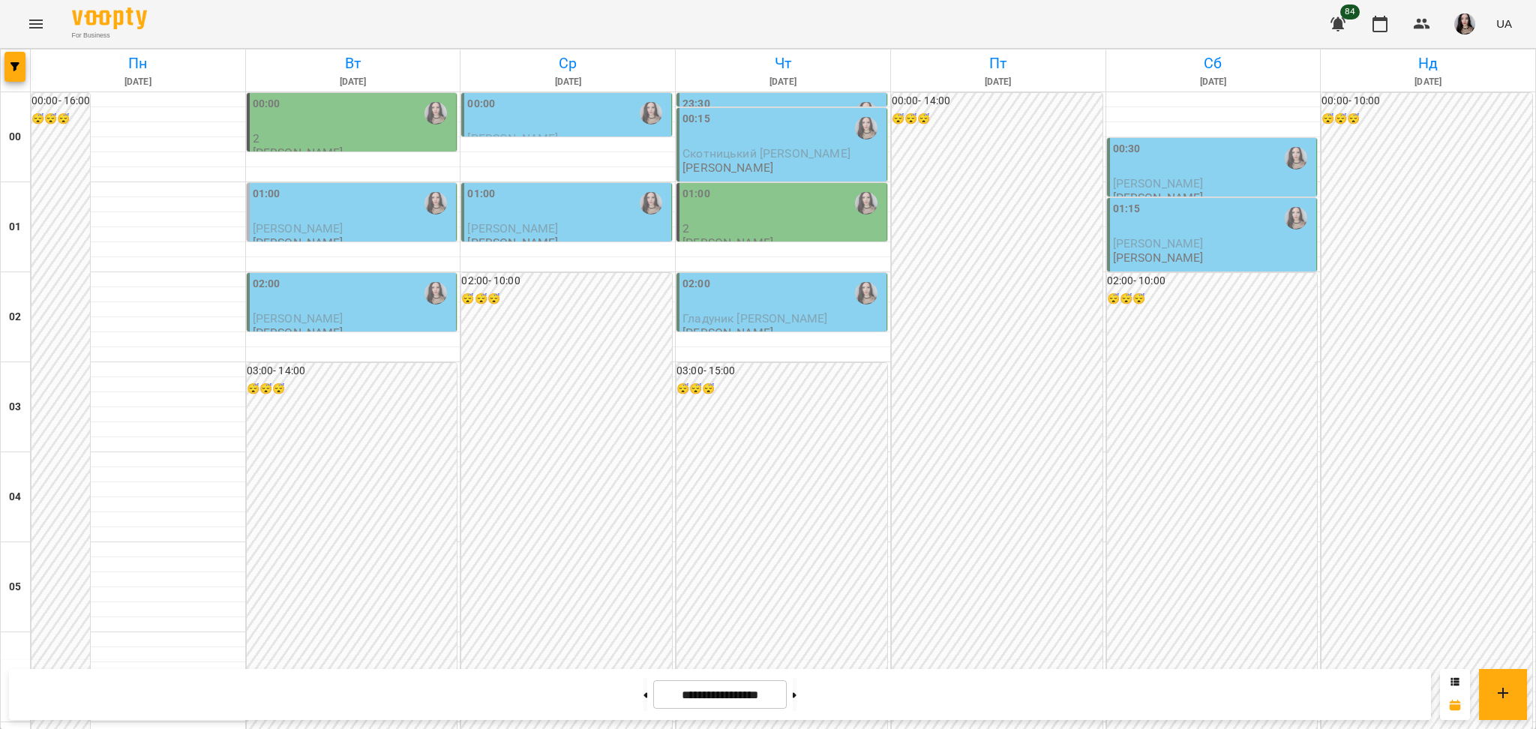
scroll to position [667, 0]
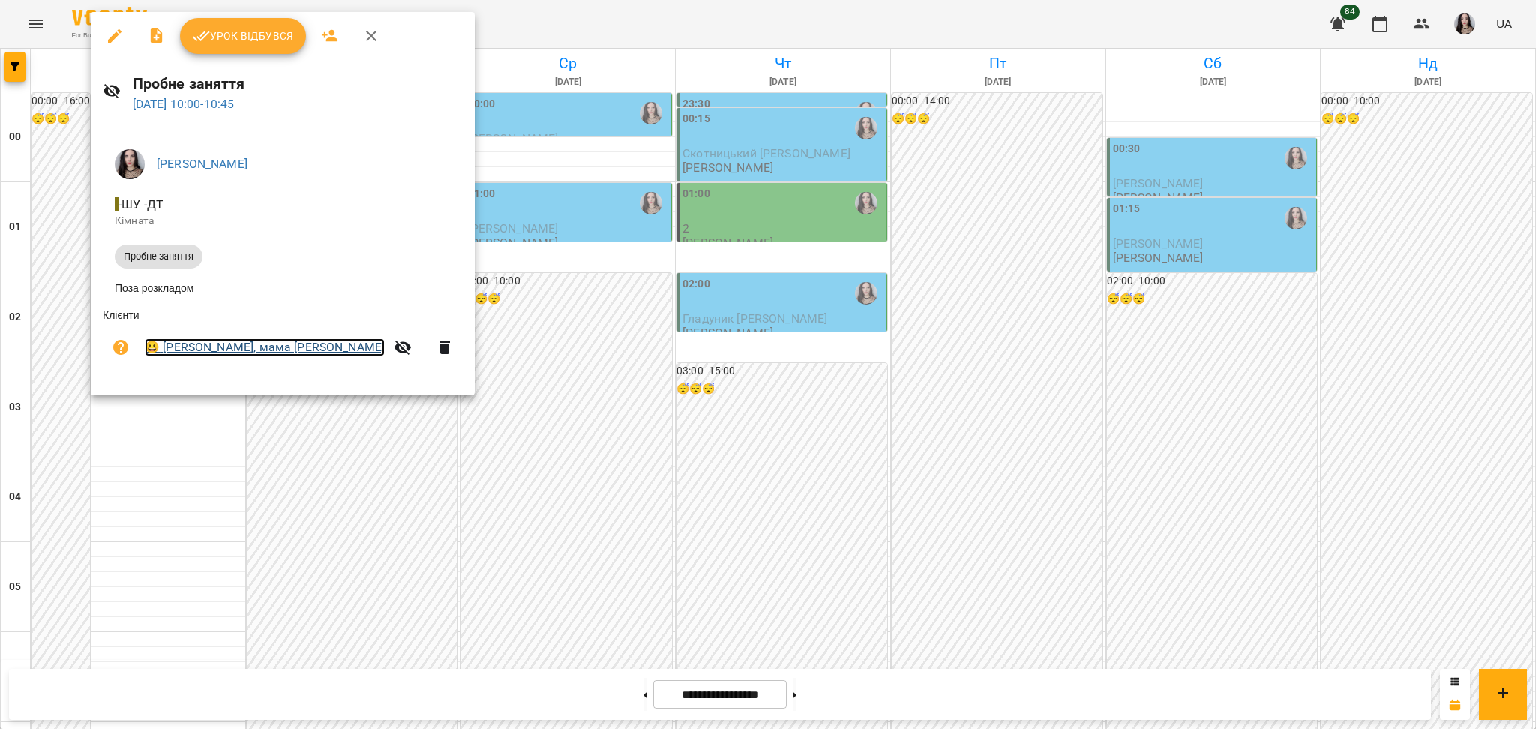
click at [238, 352] on link "😀 [PERSON_NAME], мама [PERSON_NAME]" at bounding box center [265, 347] width 240 height 18
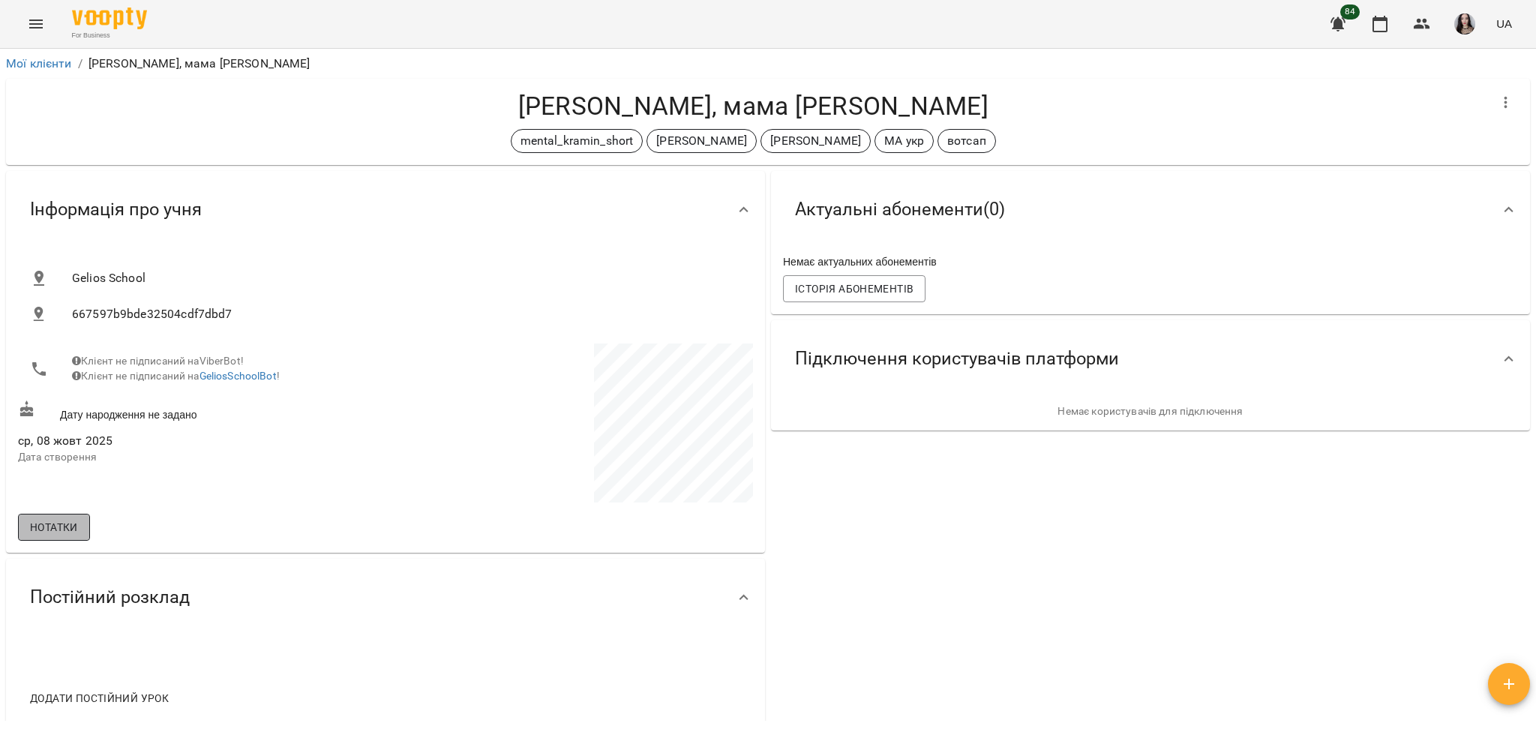
click at [70, 526] on span "Нотатки" at bounding box center [54, 527] width 48 height 18
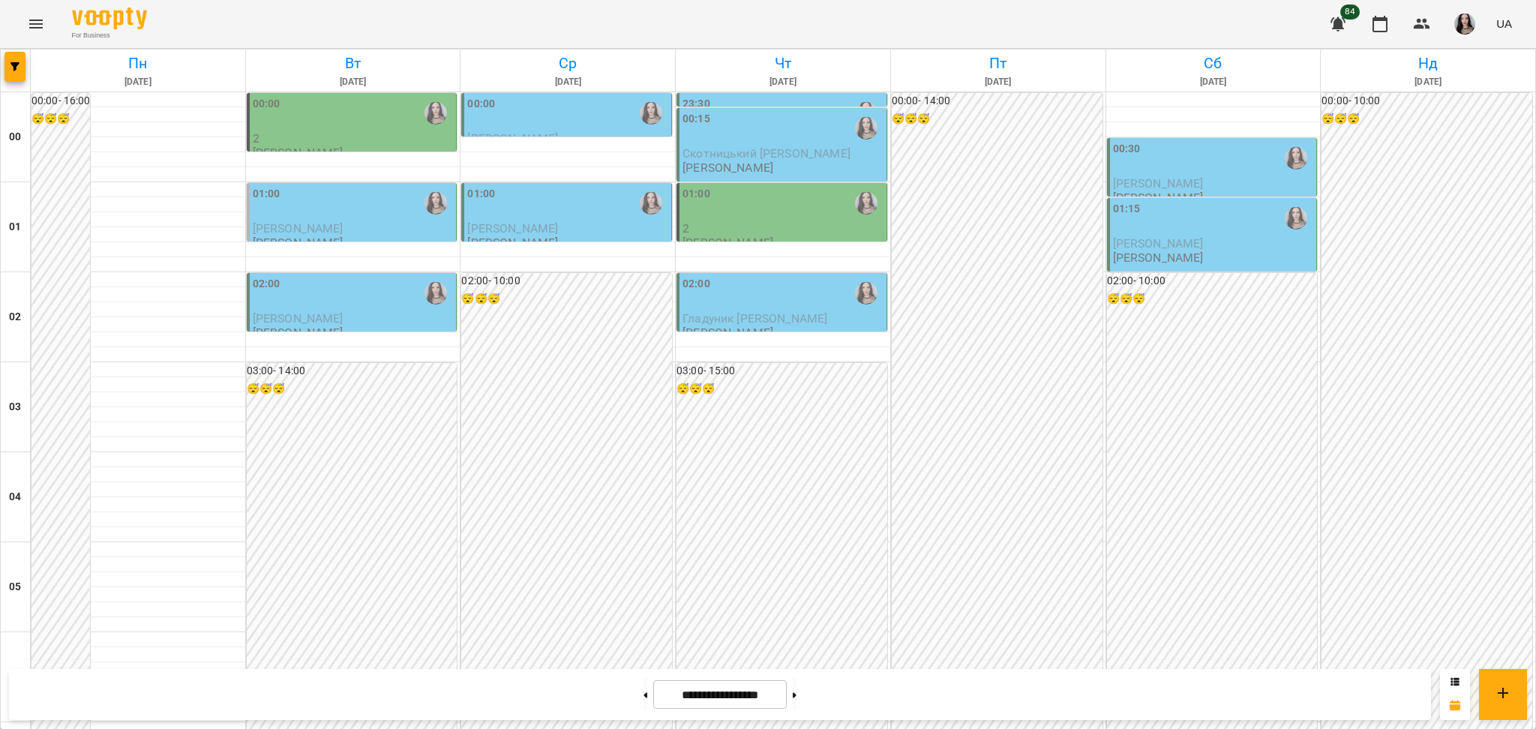
scroll to position [1590, 0]
